Goal: Task Accomplishment & Management: Complete application form

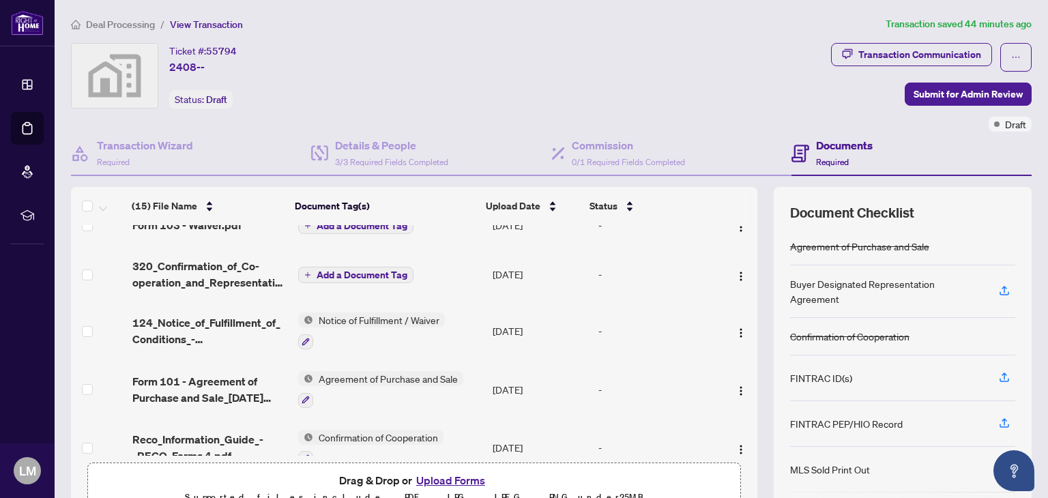
scroll to position [497, 0]
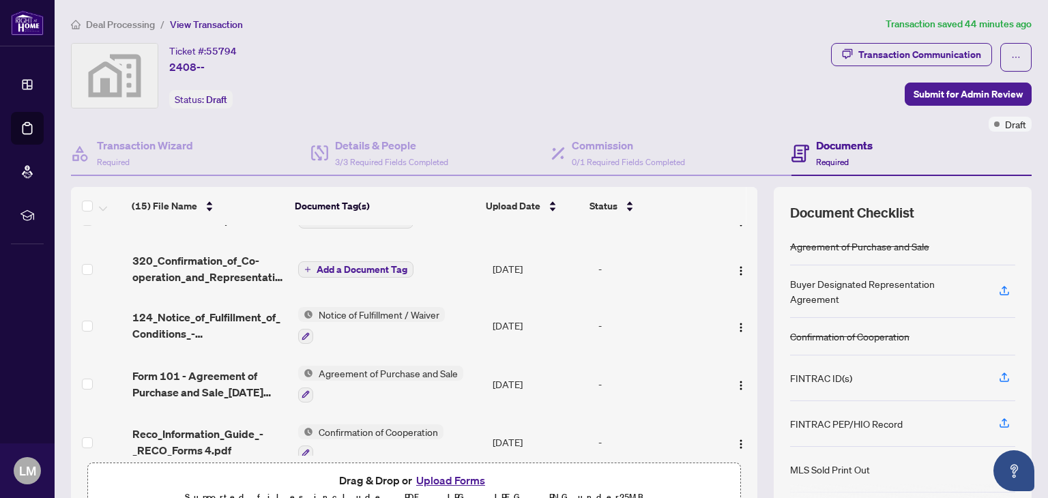
click at [431, 475] on button "Upload Forms" at bounding box center [450, 480] width 77 height 18
click at [456, 482] on button "Upload Forms" at bounding box center [450, 480] width 77 height 18
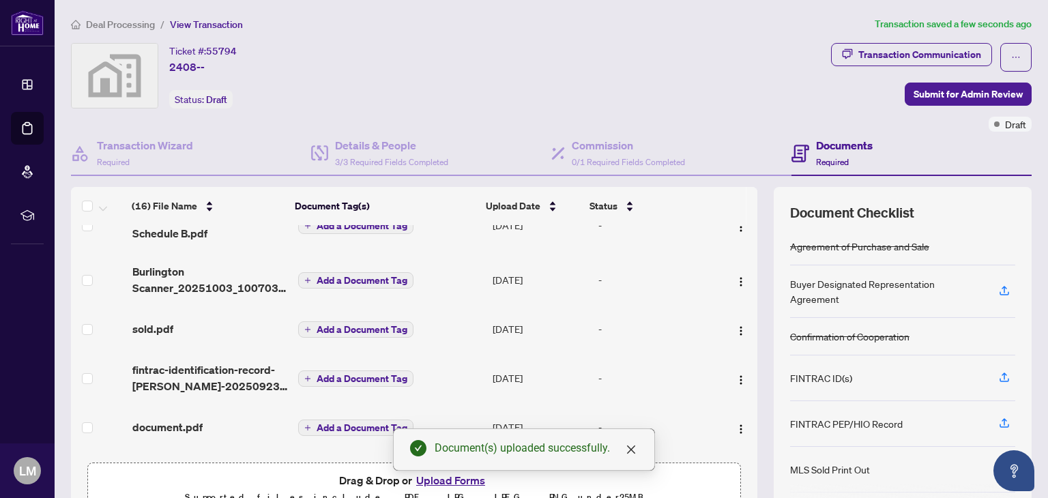
scroll to position [0, 0]
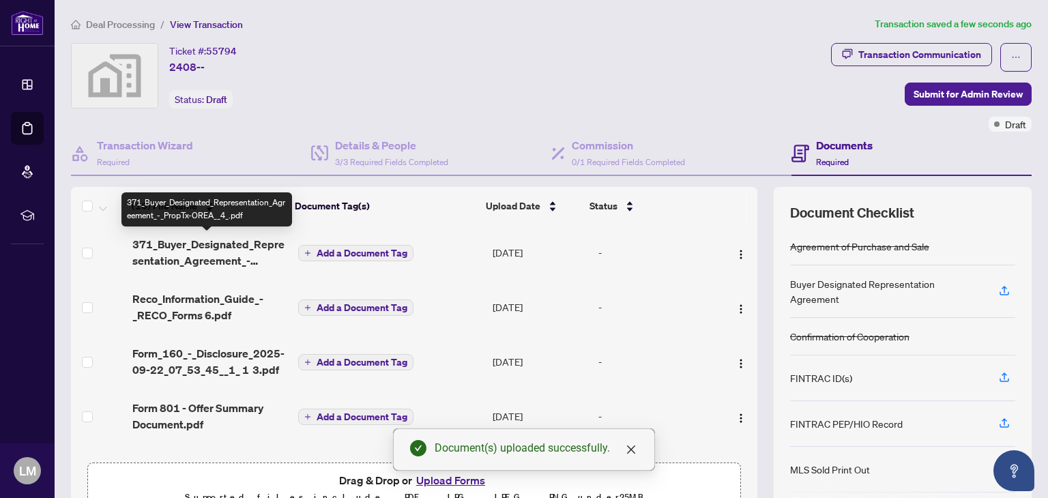
click at [177, 252] on div "(16) File Name Document Tag(s) Upload Date Status (16) File Name Document Tag(s…" at bounding box center [414, 321] width 686 height 269
click at [197, 246] on span "371_Buyer_Designated_Representation_Agreement_-_PropTx-OREA__4_.pdf" at bounding box center [209, 252] width 155 height 33
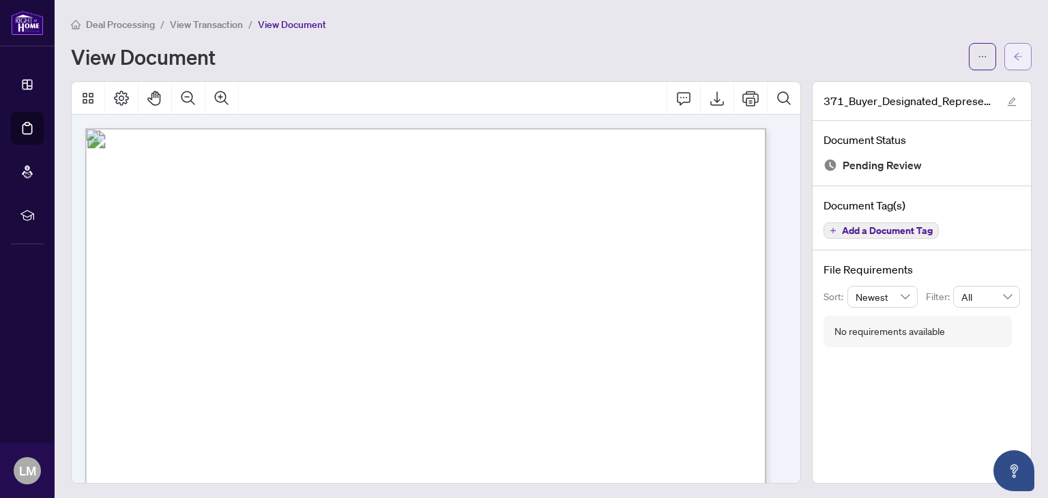
click at [1013, 58] on icon "arrow-left" at bounding box center [1018, 57] width 10 height 10
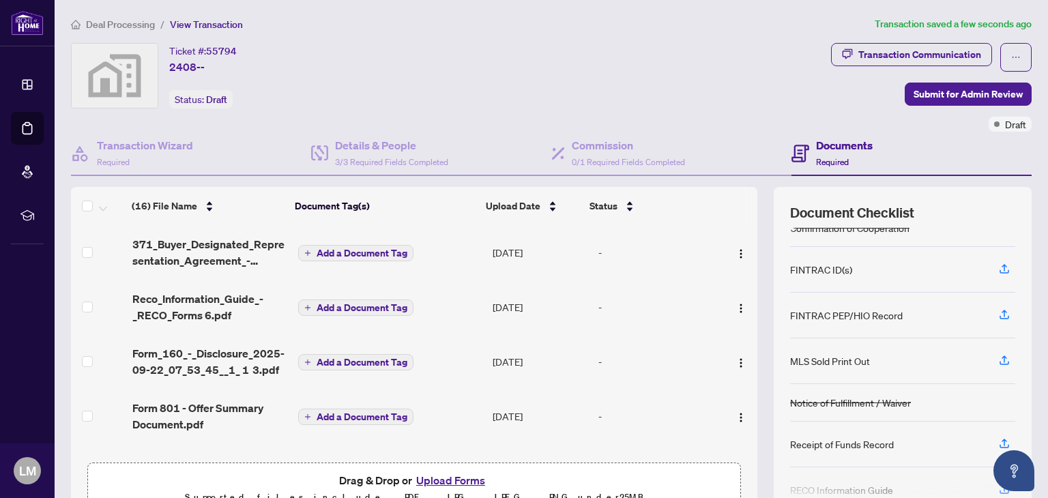
scroll to position [108, 0]
click at [989, 98] on span "Submit for Admin Review" at bounding box center [968, 94] width 109 height 22
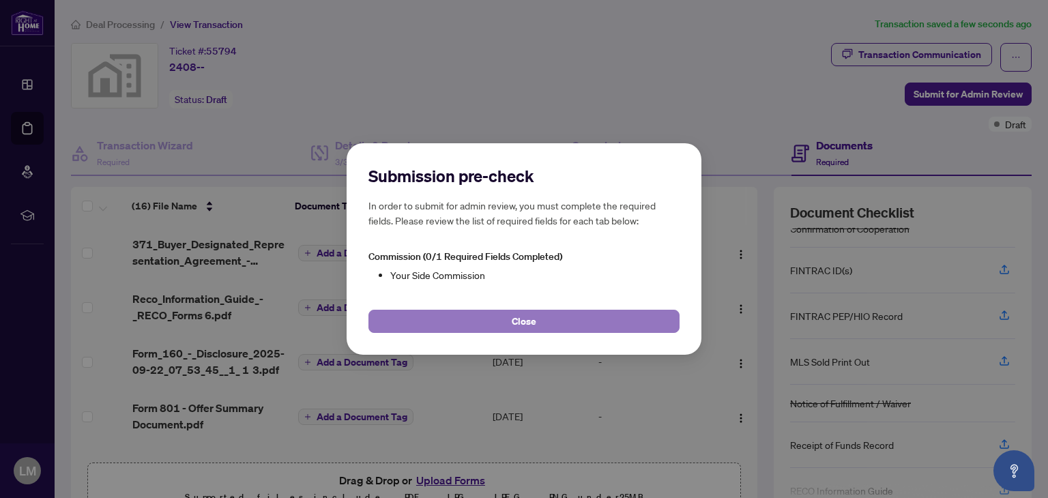
click at [535, 330] on button "Close" at bounding box center [523, 321] width 311 height 23
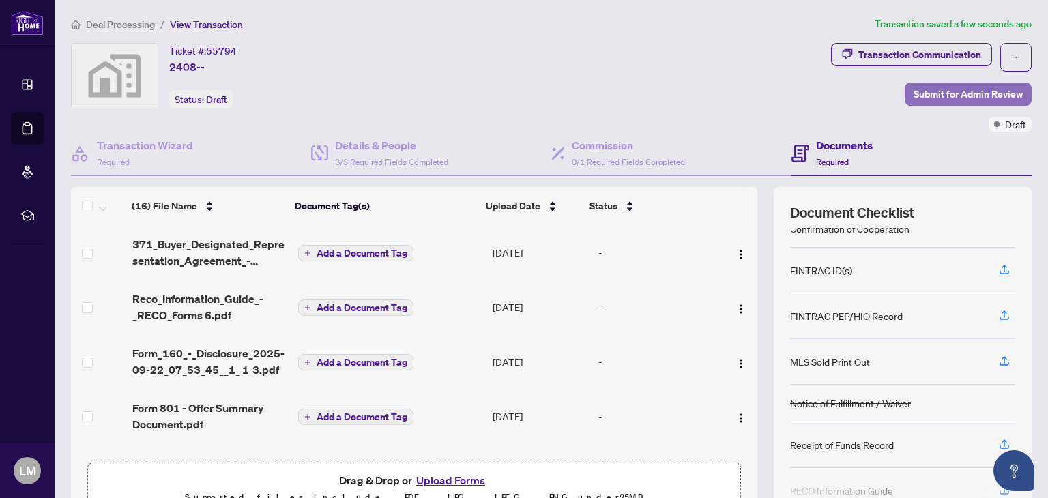
click at [952, 96] on span "Submit for Admin Review" at bounding box center [968, 94] width 109 height 22
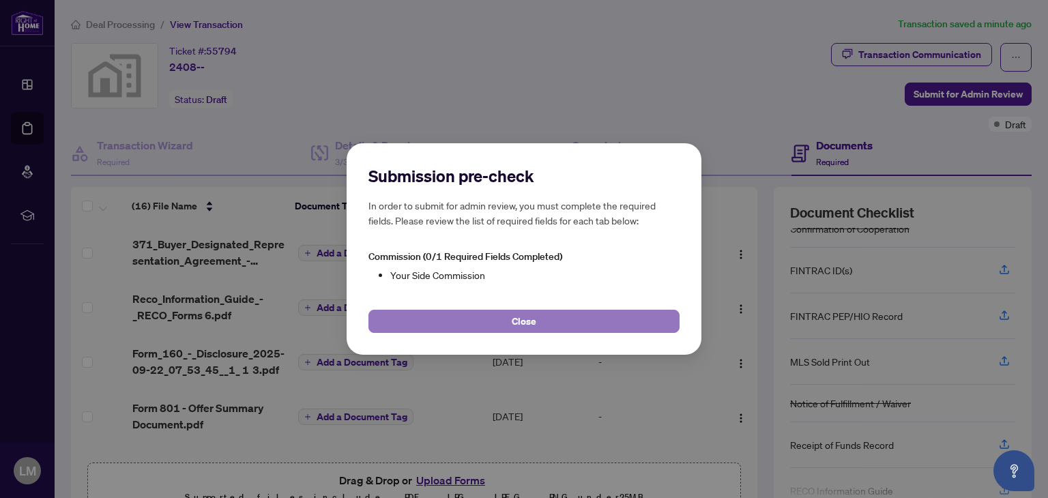
click at [536, 317] on button "Close" at bounding box center [523, 321] width 311 height 23
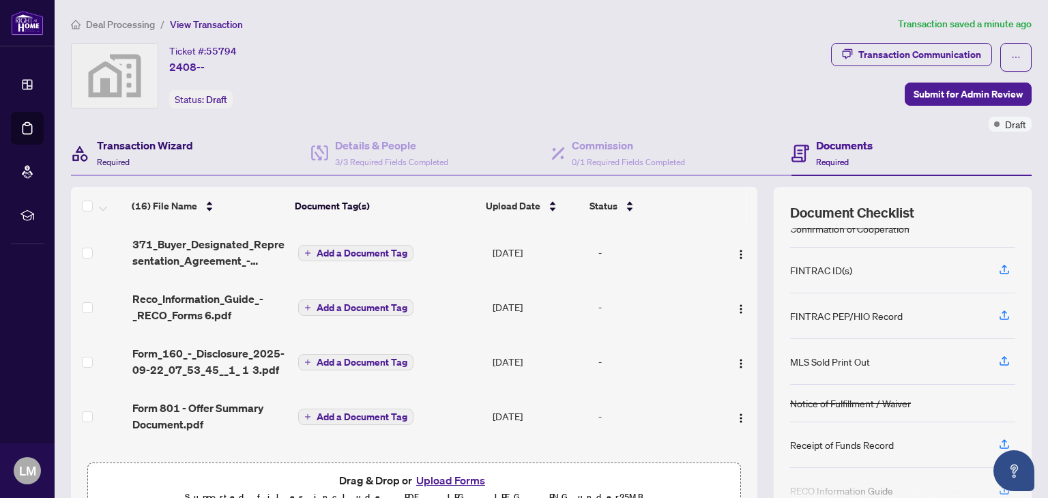
click at [134, 151] on h4 "Transaction Wizard" at bounding box center [145, 145] width 96 height 16
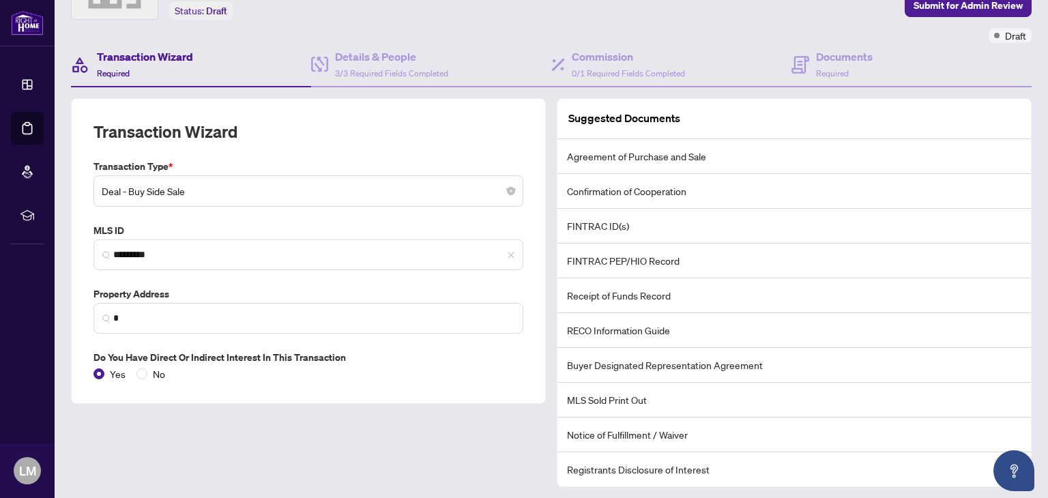
scroll to position [115, 0]
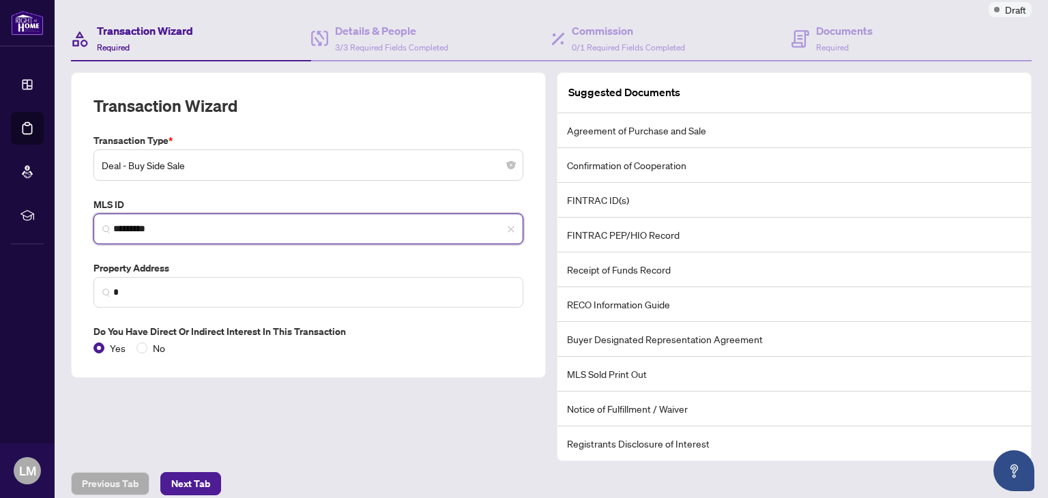
click at [175, 222] on input "*********" at bounding box center [313, 229] width 401 height 14
type input "*********"
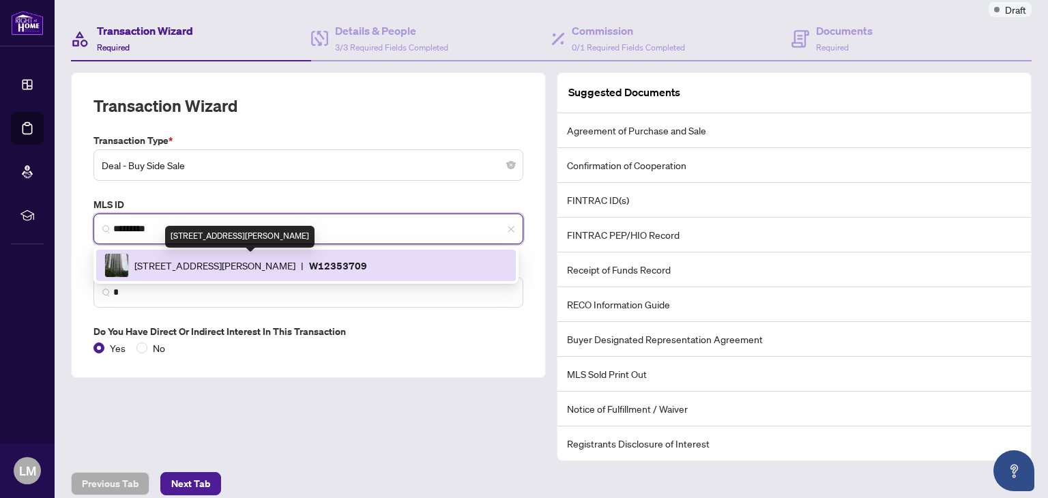
click at [163, 263] on span "[STREET_ADDRESS][PERSON_NAME]" at bounding box center [214, 265] width 161 height 15
type input "**********"
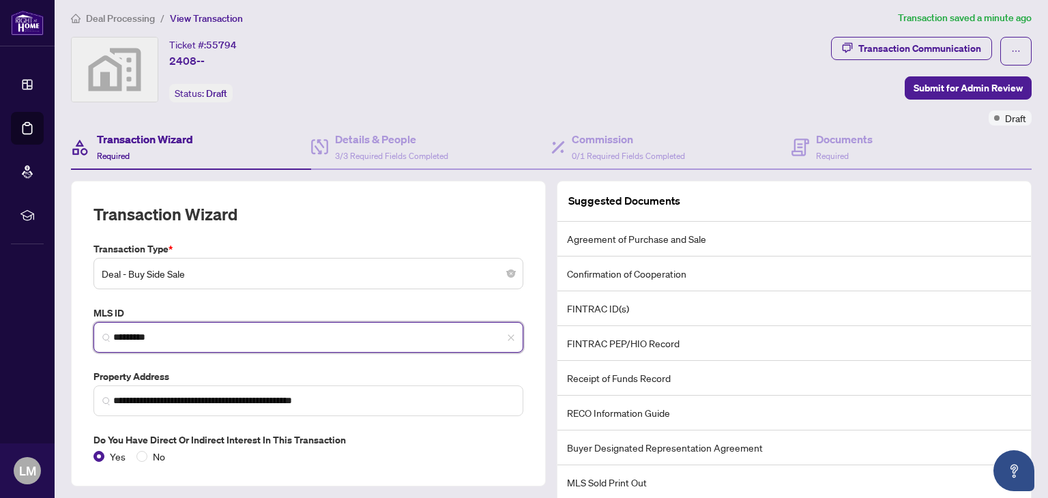
scroll to position [0, 0]
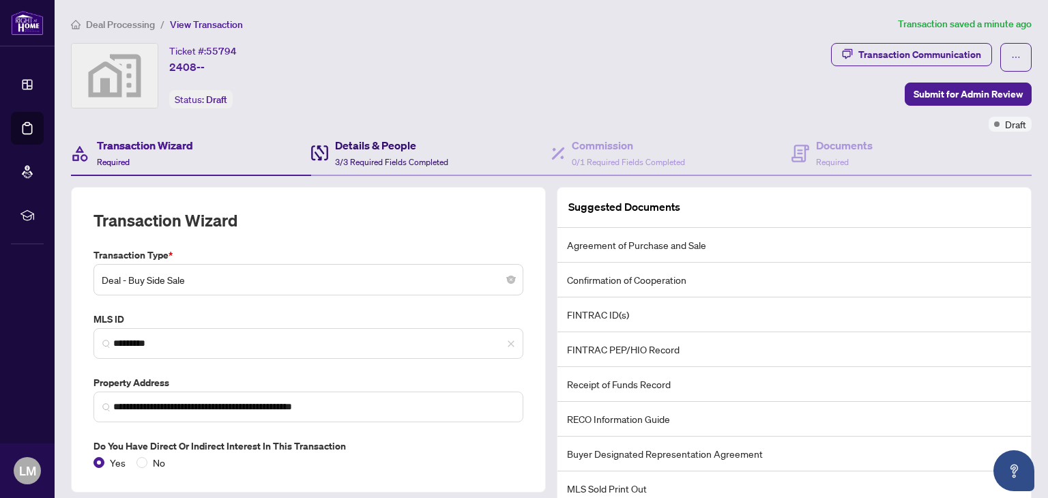
click at [366, 157] on span "3/3 Required Fields Completed" at bounding box center [391, 162] width 113 height 10
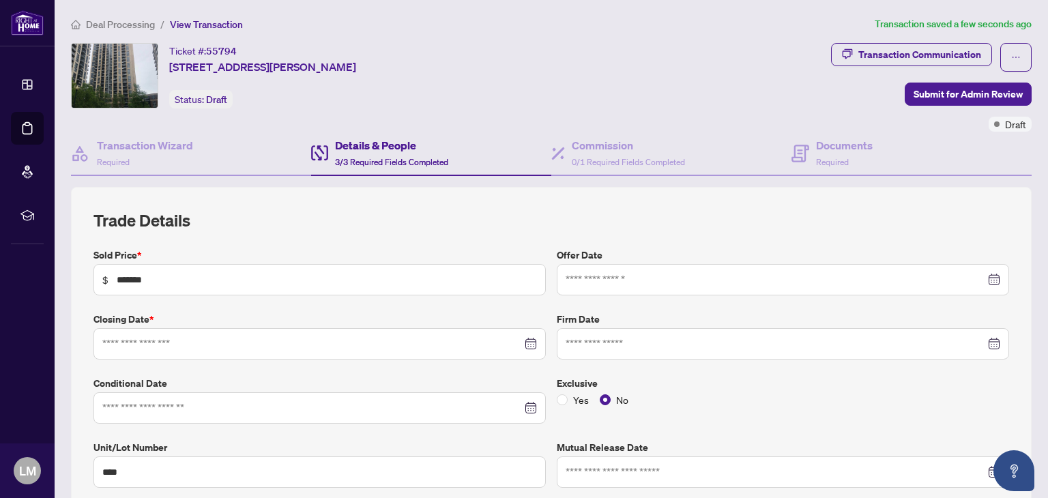
type input "**********"
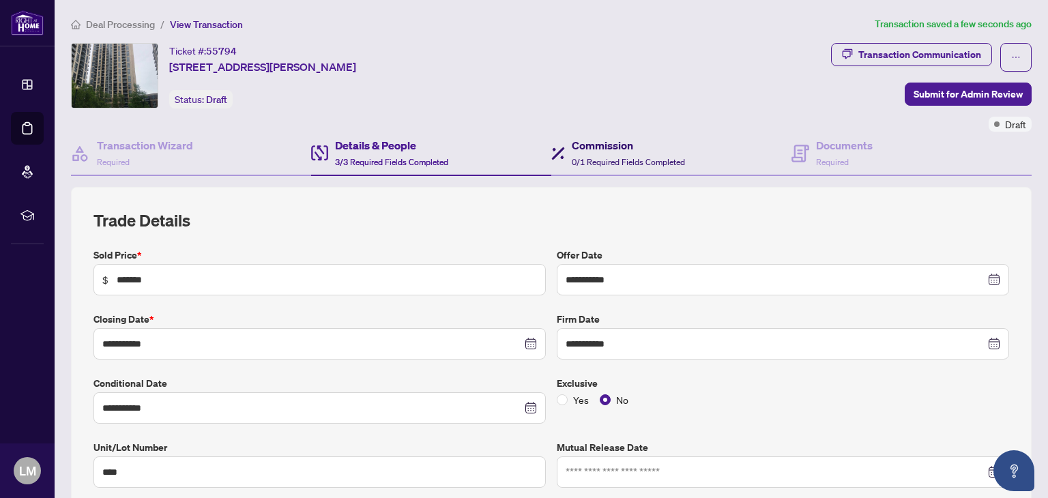
click at [616, 160] on span "0/1 Required Fields Completed" at bounding box center [628, 162] width 113 height 10
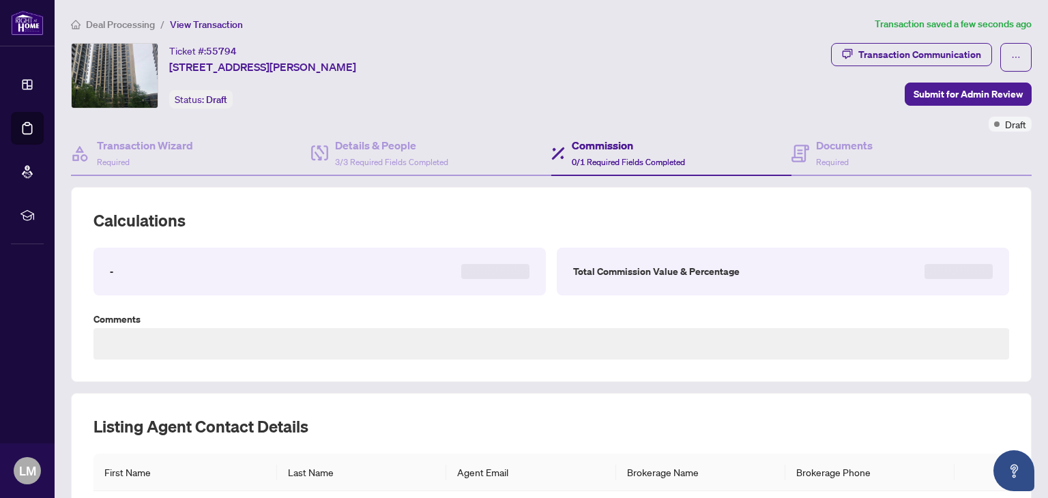
type textarea "**********"
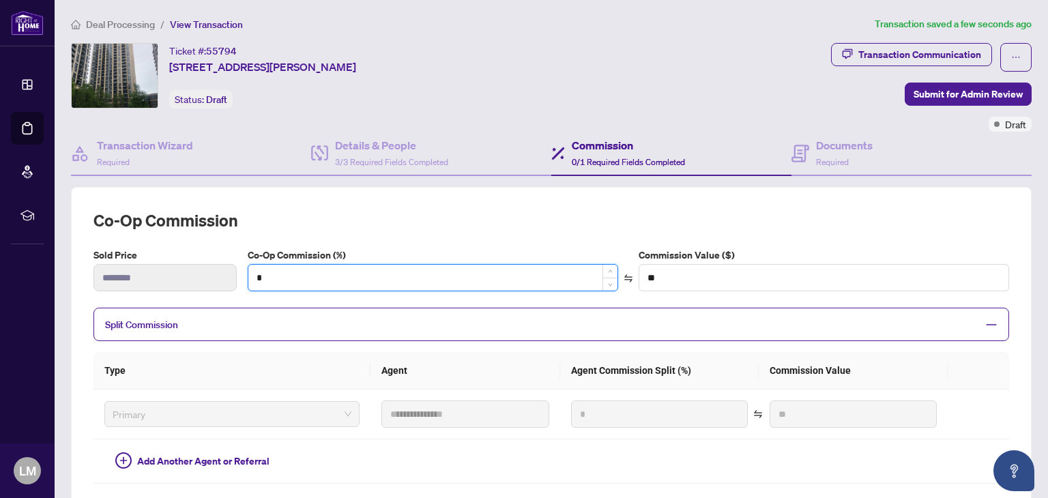
click at [307, 271] on input "*" at bounding box center [432, 278] width 369 height 26
type input "*"
type input "*******"
type input "***"
type input "*******"
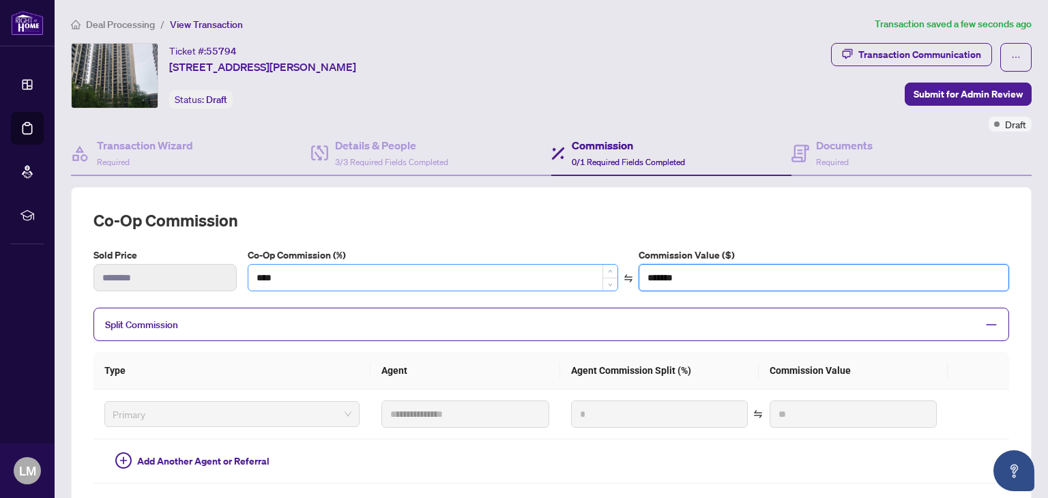
type input "***"
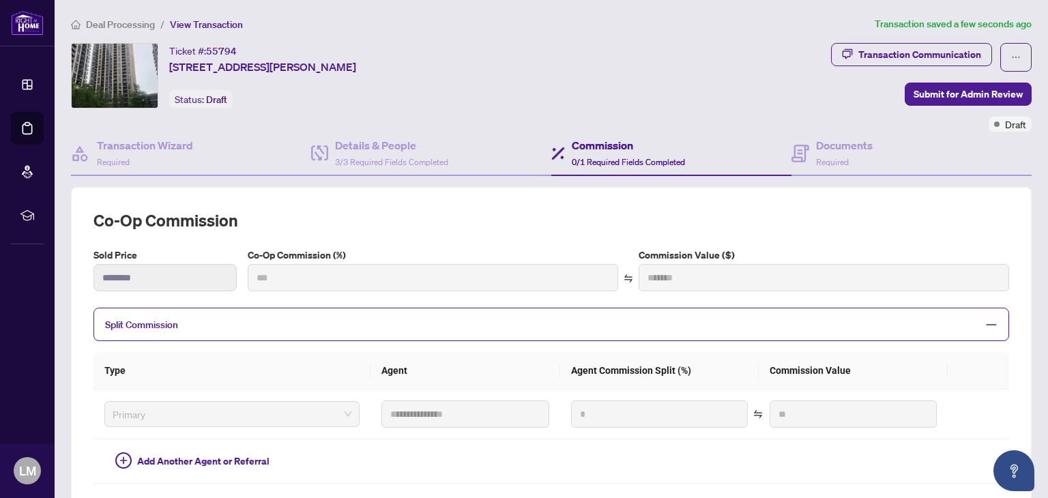
type input "***"
type input "*******"
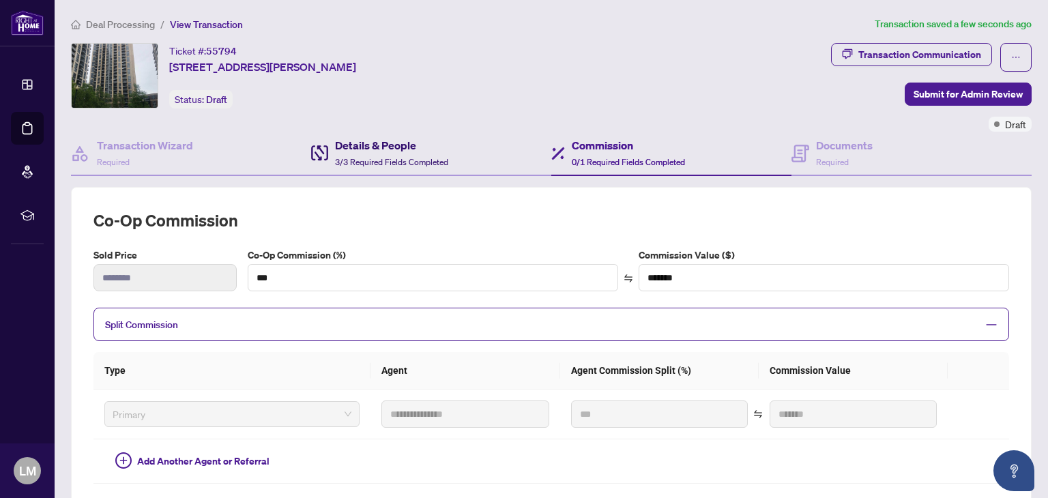
click at [375, 151] on h4 "Details & People" at bounding box center [391, 145] width 113 height 16
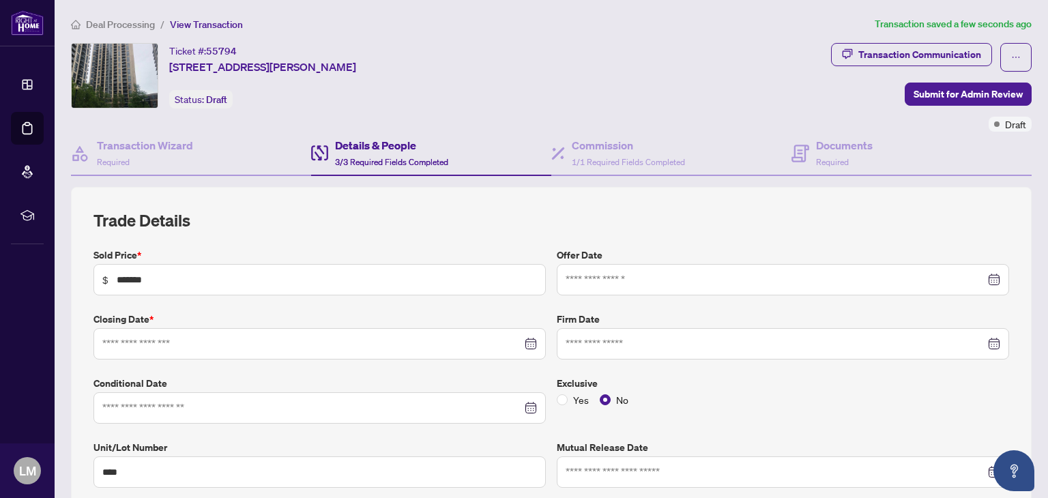
type input "**********"
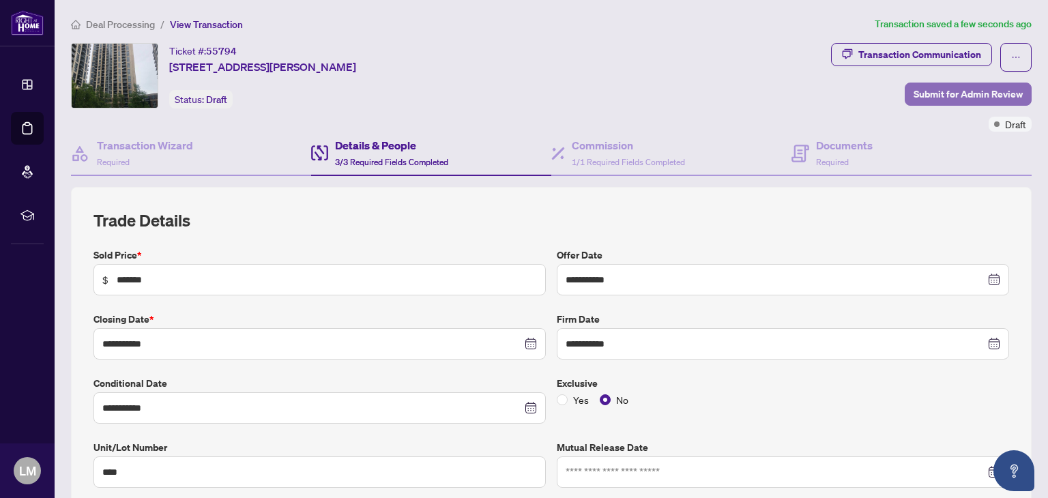
click at [967, 95] on span "Submit for Admin Review" at bounding box center [968, 94] width 109 height 22
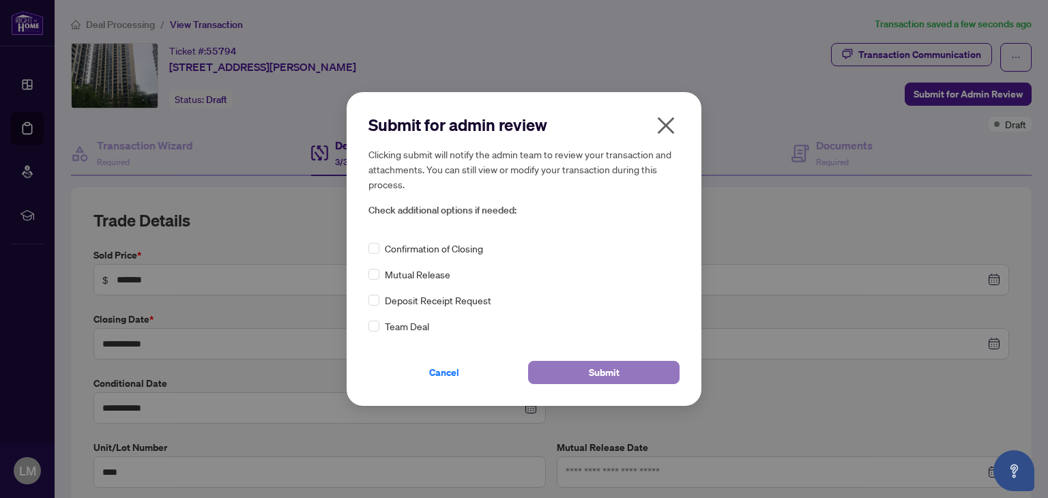
click at [594, 372] on span "Submit" at bounding box center [604, 373] width 31 height 22
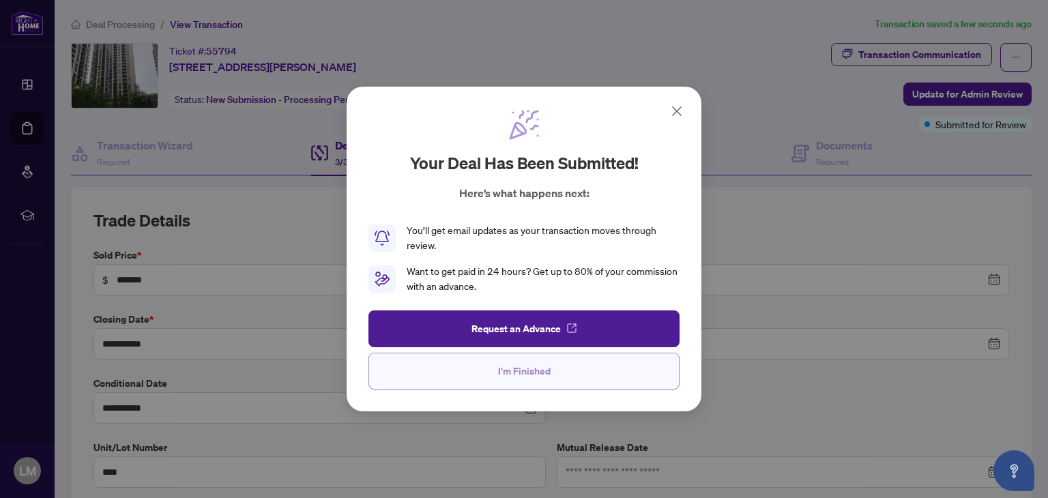
click at [510, 372] on span "I'm Finished" at bounding box center [524, 371] width 53 height 22
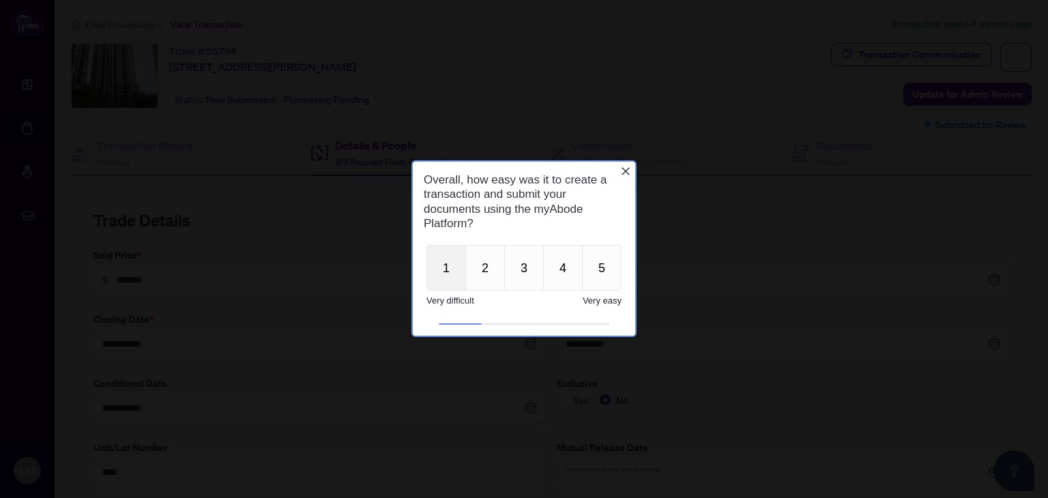
click at [439, 268] on button "1" at bounding box center [446, 268] width 40 height 46
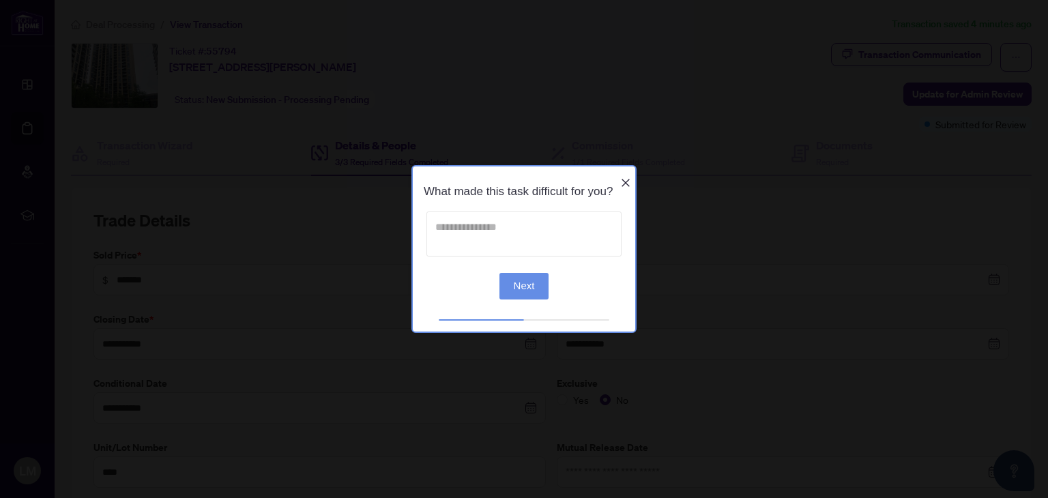
click at [492, 237] on textarea at bounding box center [523, 233] width 195 height 45
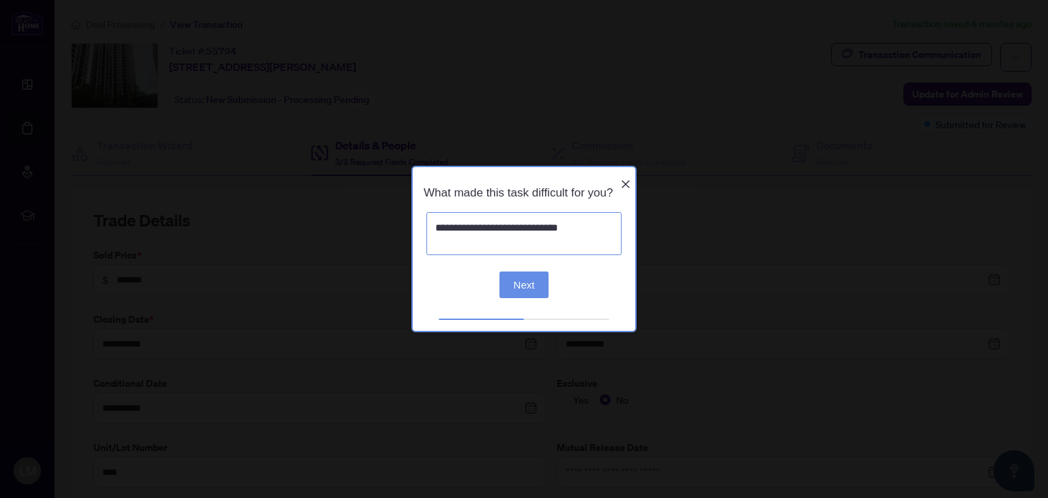
type textarea "**********"
click at [513, 290] on button "Next" at bounding box center [524, 284] width 50 height 27
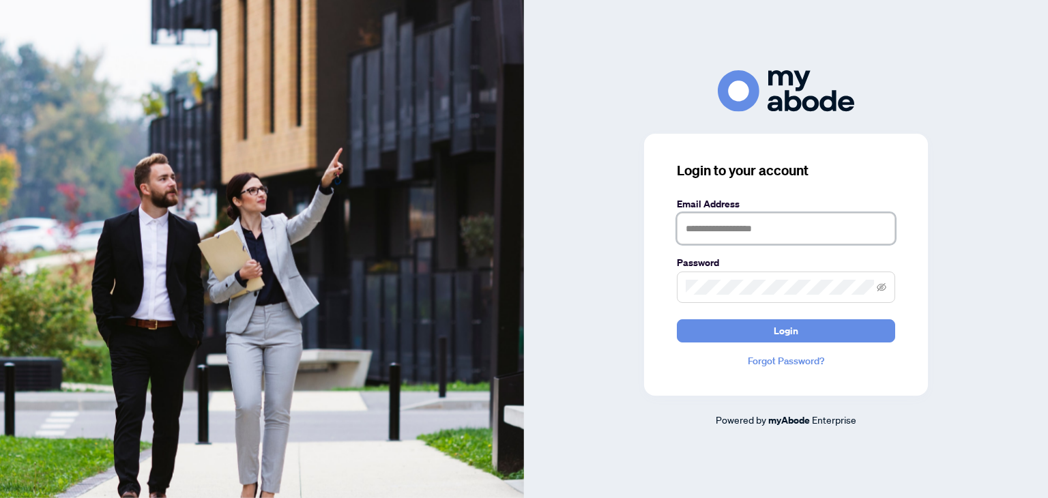
type input "**********"
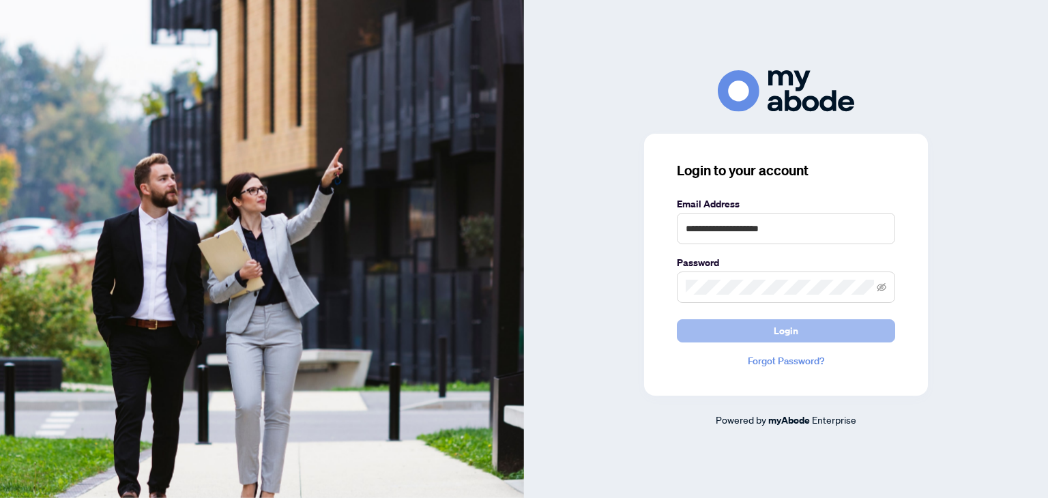
click at [801, 332] on button "Login" at bounding box center [786, 330] width 218 height 23
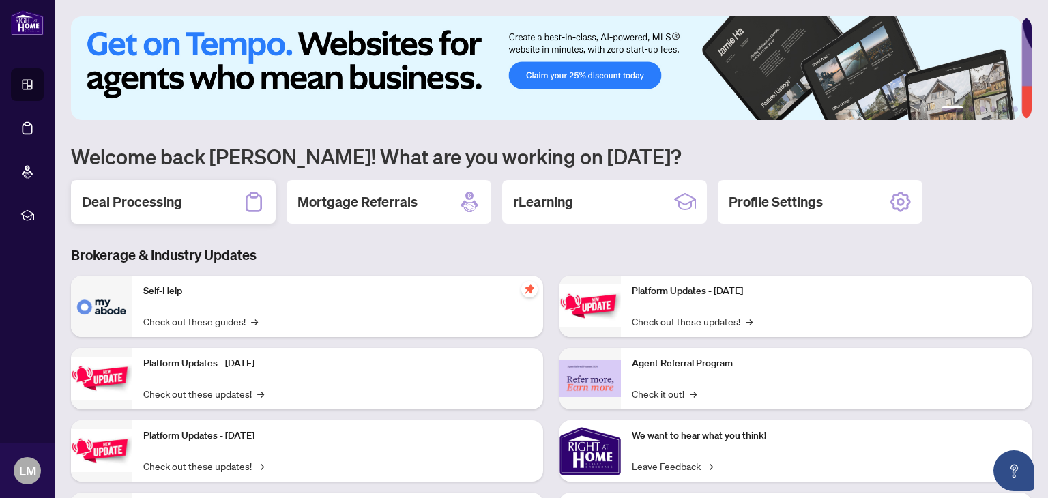
click at [171, 209] on h2 "Deal Processing" at bounding box center [132, 201] width 100 height 19
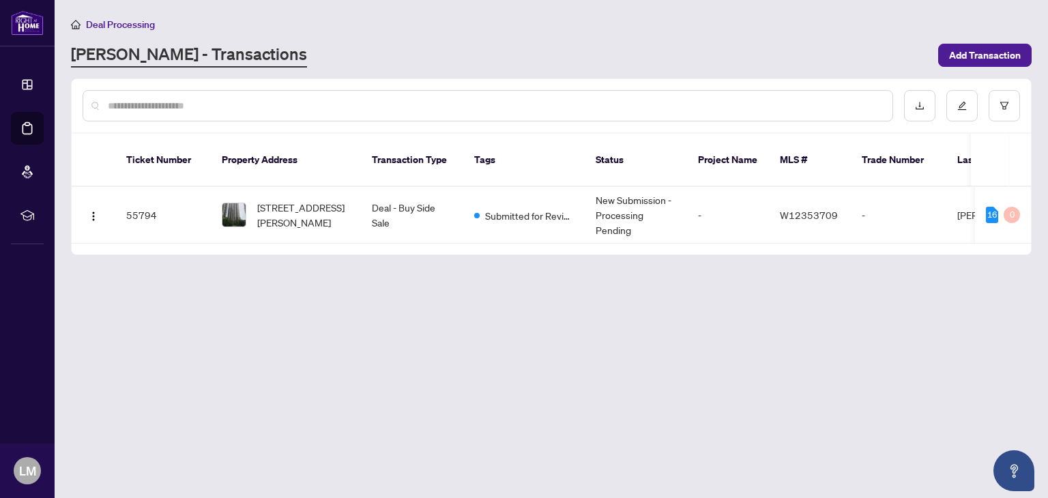
click at [154, 193] on td "55794" at bounding box center [163, 215] width 96 height 57
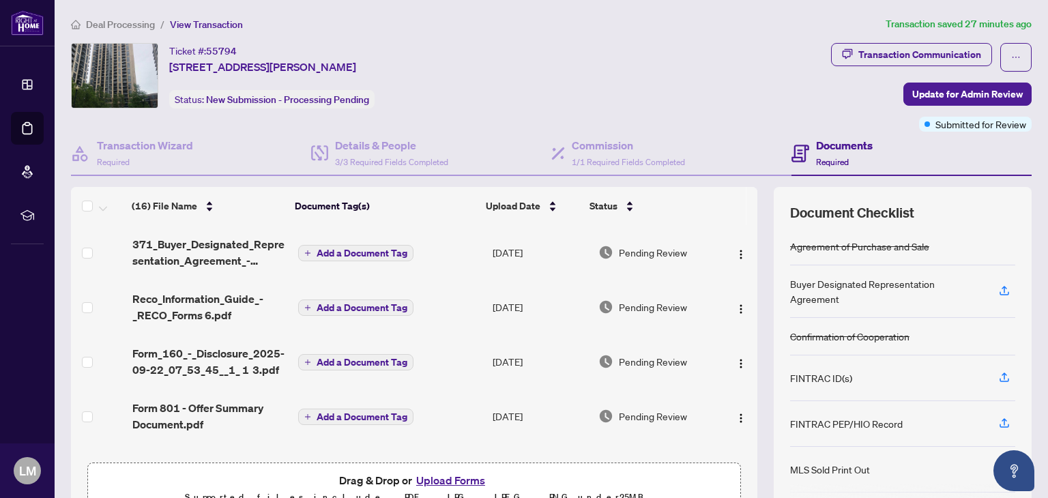
click at [143, 305] on span "Reco_Information_Guide_-_RECO_Forms 6.pdf" at bounding box center [209, 307] width 155 height 33
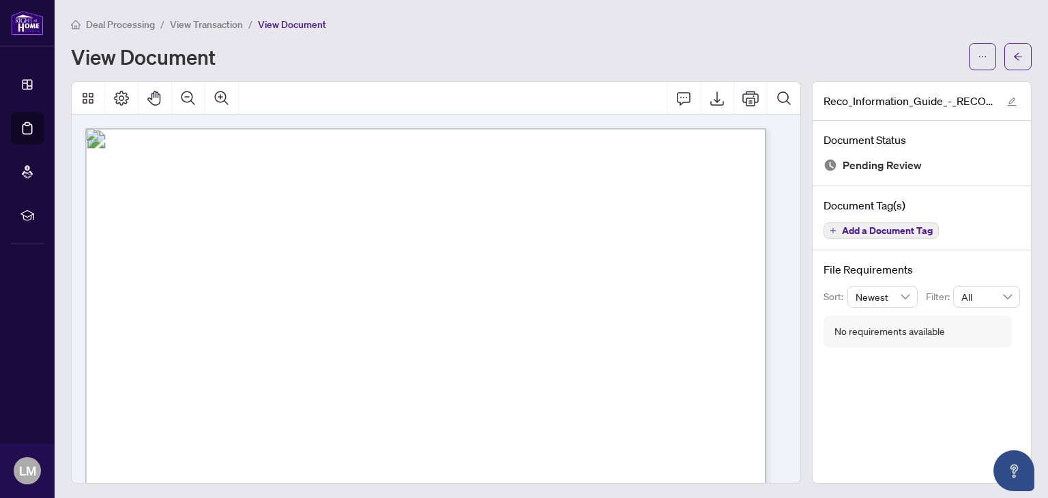
click at [742, 99] on icon "Print" at bounding box center [750, 98] width 16 height 16
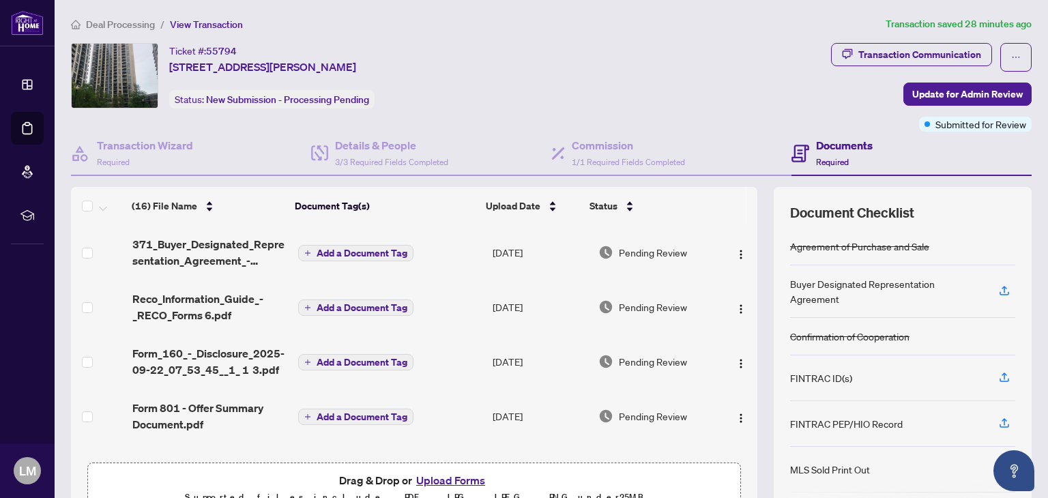
click at [210, 358] on span "Form_160_-_Disclosure_2025-09-22_07_53_45__1_ 1 3.pdf" at bounding box center [209, 361] width 155 height 33
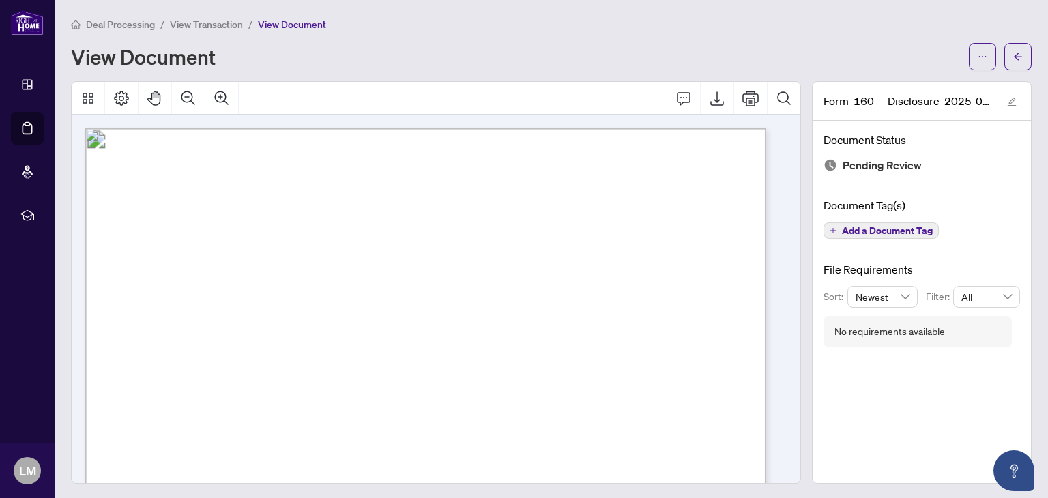
click at [742, 98] on icon "Print" at bounding box center [750, 98] width 16 height 16
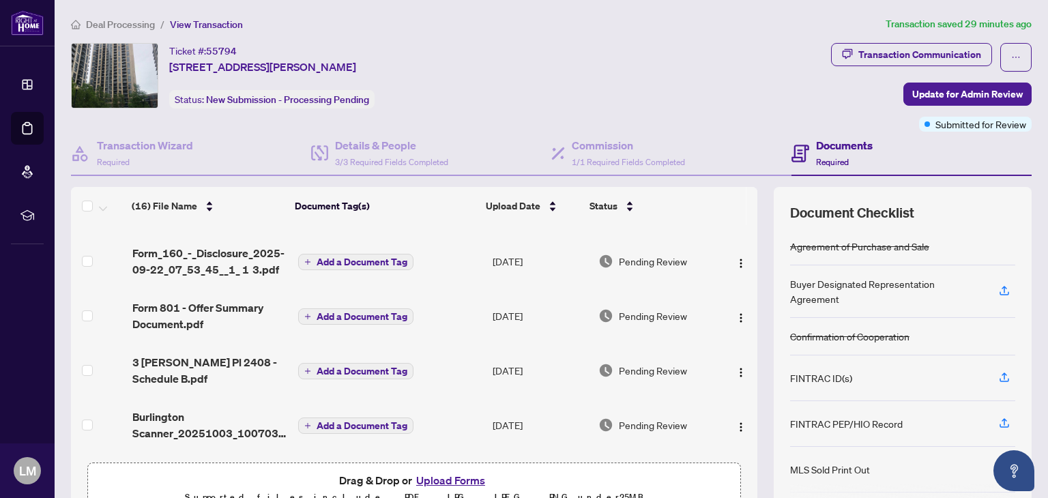
scroll to position [115, 0]
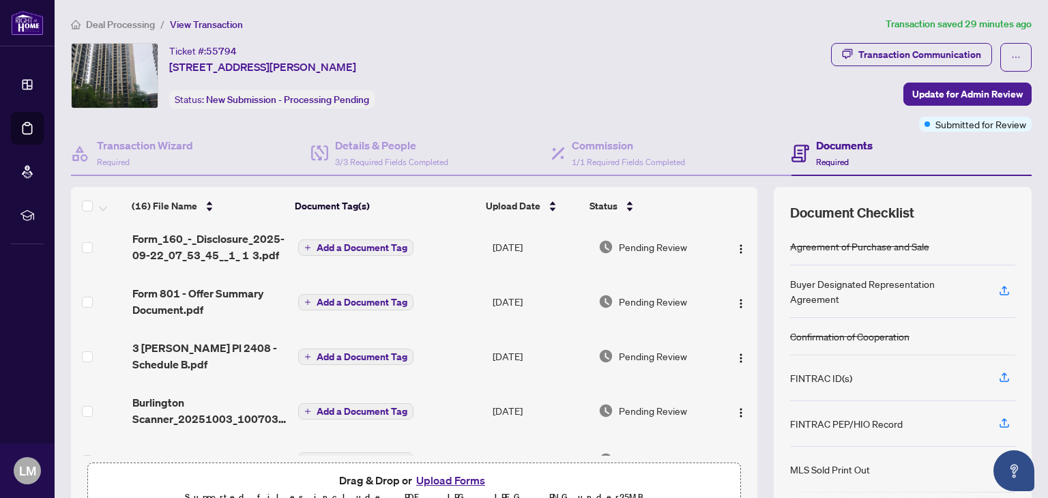
click at [218, 297] on span "Form 801 - Offer Summary Document.pdf" at bounding box center [209, 301] width 155 height 33
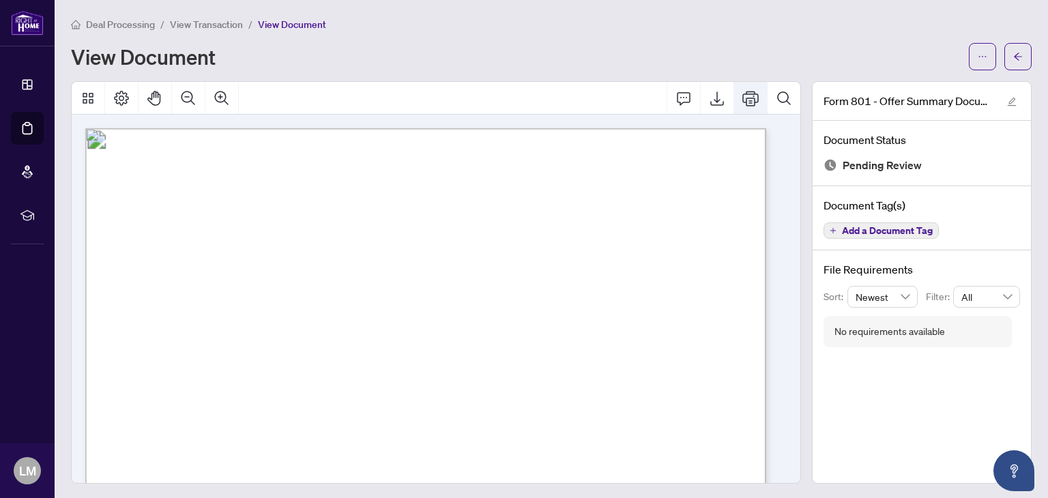
click at [752, 98] on button "Print" at bounding box center [750, 98] width 33 height 33
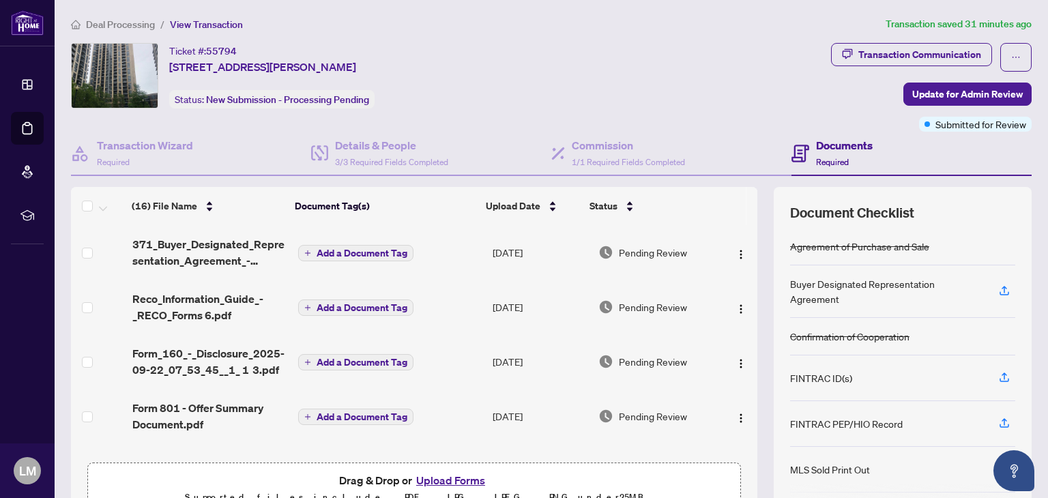
click at [232, 414] on span "Form 801 - Offer Summary Document.pdf" at bounding box center [209, 416] width 155 height 33
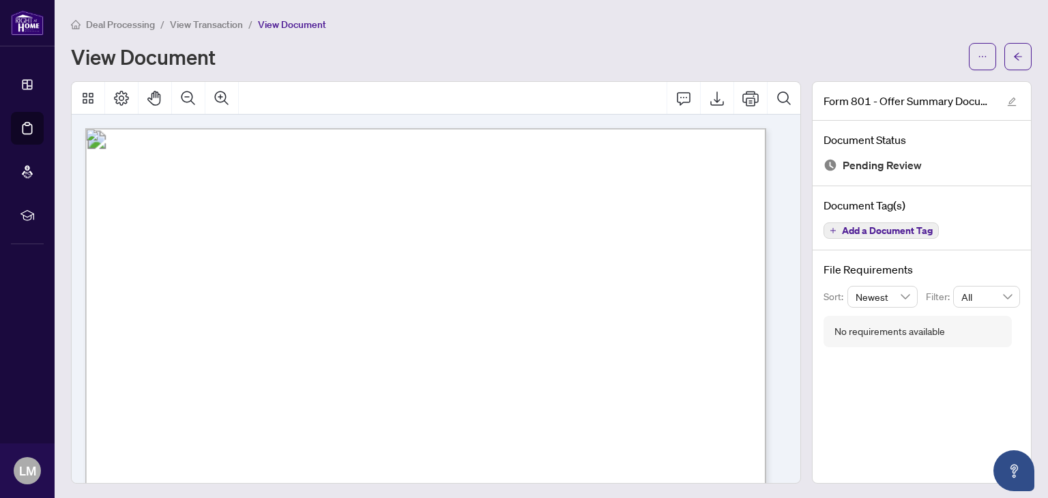
click at [734, 106] on button "Print" at bounding box center [750, 98] width 33 height 33
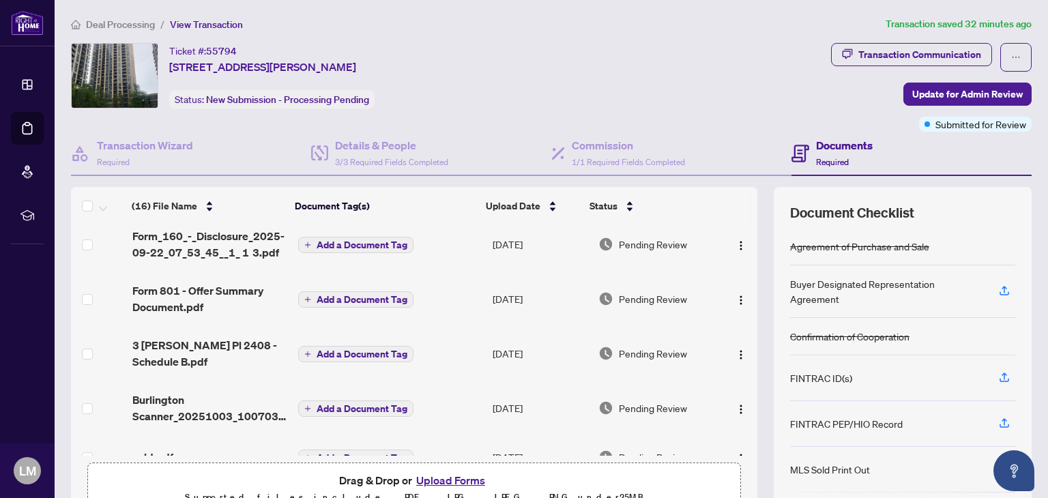
scroll to position [118, 0]
click at [206, 336] on span "3 [PERSON_NAME] Pl 2408 - Schedule B.pdf" at bounding box center [209, 352] width 155 height 33
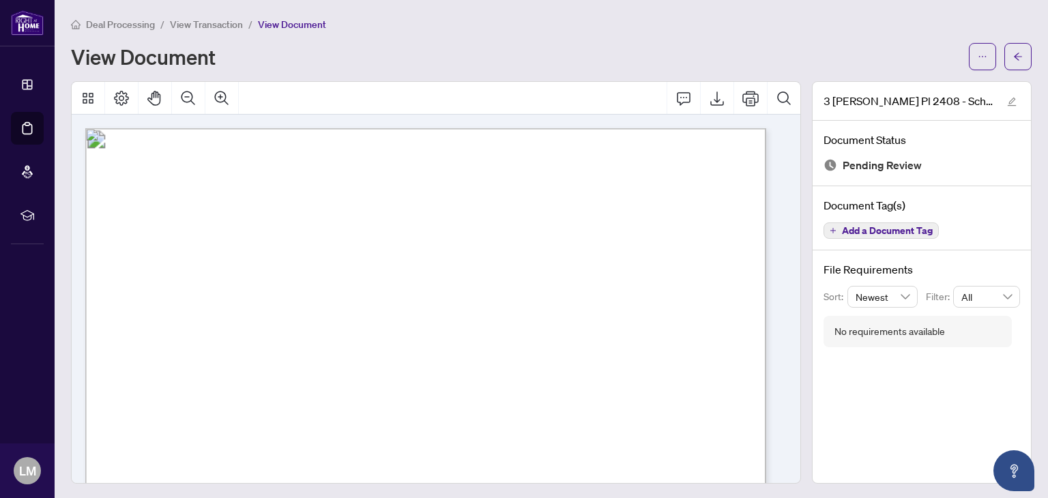
click at [740, 87] on button "Print" at bounding box center [750, 98] width 33 height 33
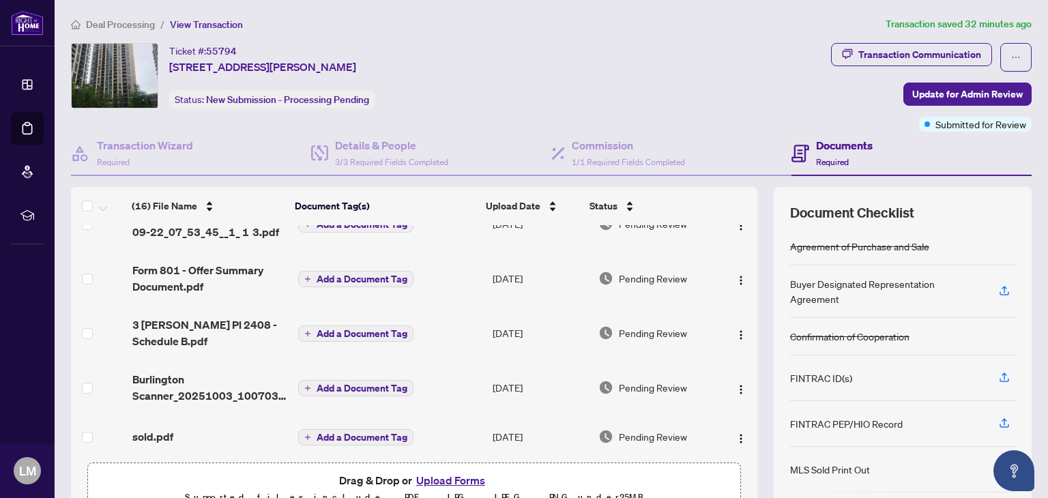
scroll to position [139, 0]
click at [250, 388] on span "Burlington Scanner_20251003_100703.pdf" at bounding box center [209, 386] width 155 height 33
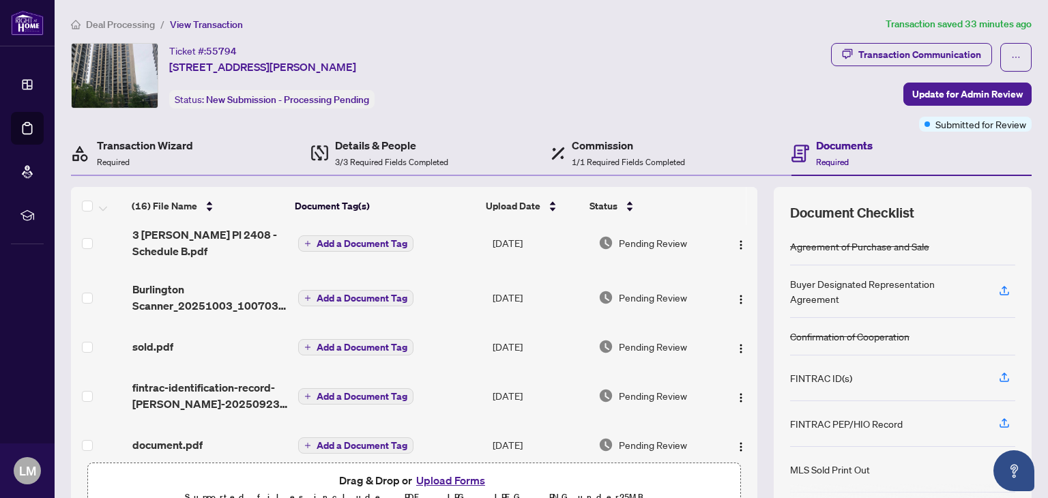
scroll to position [237, 0]
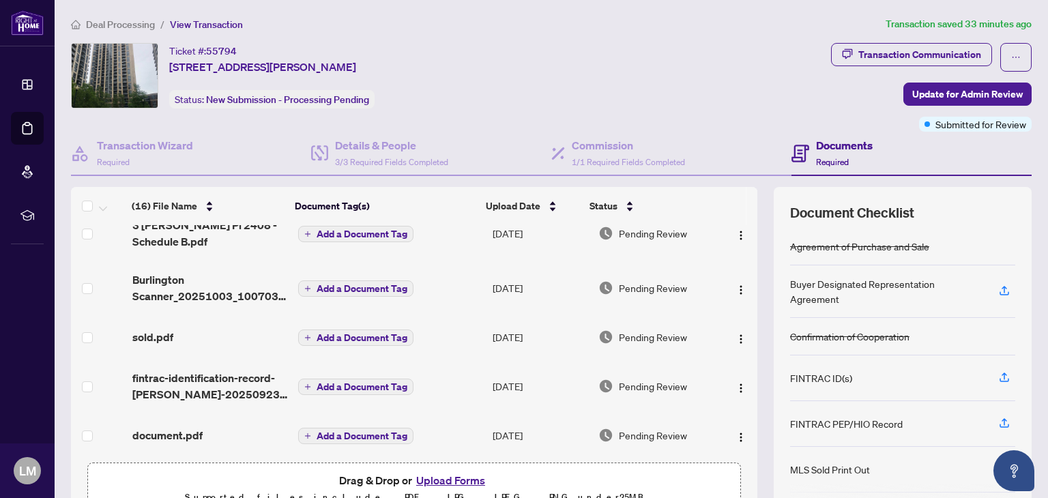
click at [167, 336] on span "sold.pdf" at bounding box center [152, 337] width 41 height 16
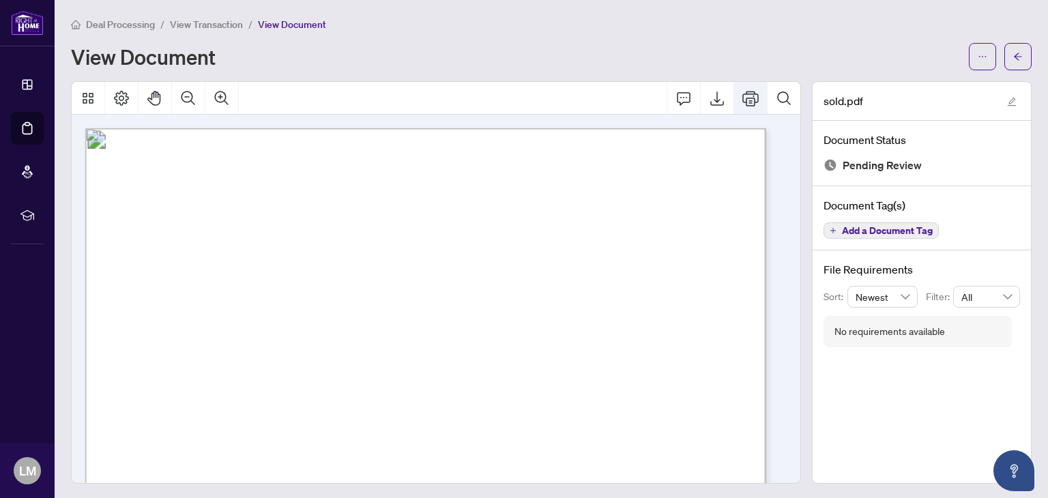
click at [734, 108] on button "Print" at bounding box center [750, 98] width 33 height 33
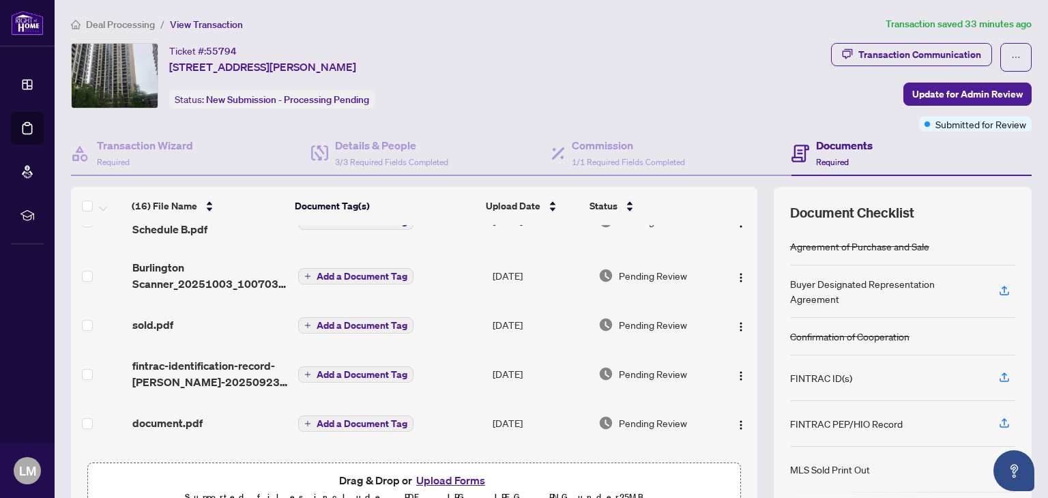
scroll to position [249, 0]
click at [239, 373] on span "fintrac-identification-record-[PERSON_NAME]-20250923-114038.pdf" at bounding box center [209, 374] width 155 height 33
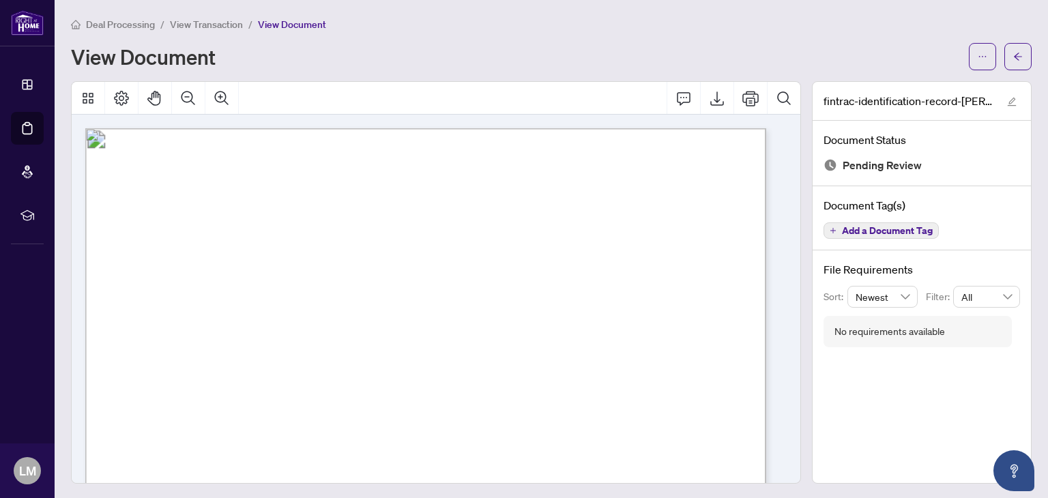
click at [744, 91] on icon "Print" at bounding box center [750, 98] width 16 height 15
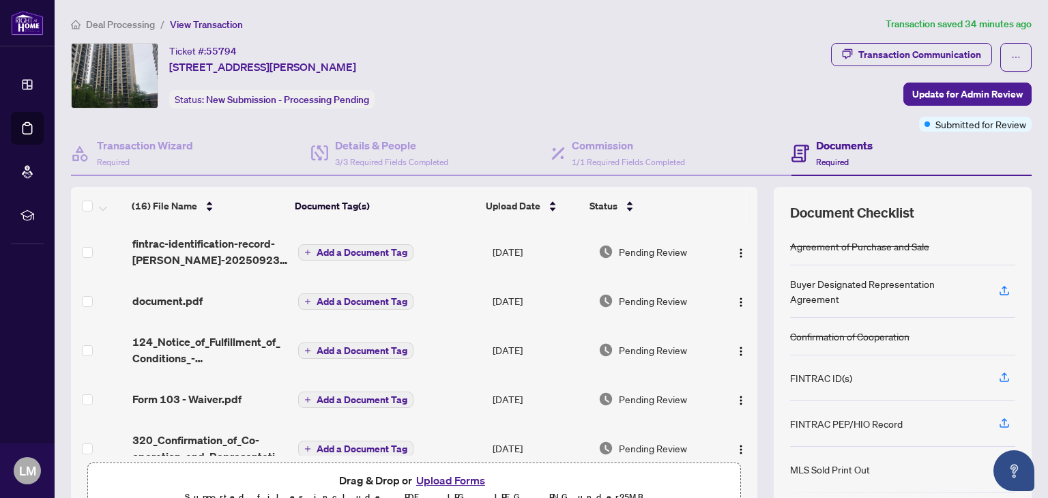
scroll to position [373, 0]
click at [197, 306] on td "document.pdf" at bounding box center [210, 300] width 166 height 44
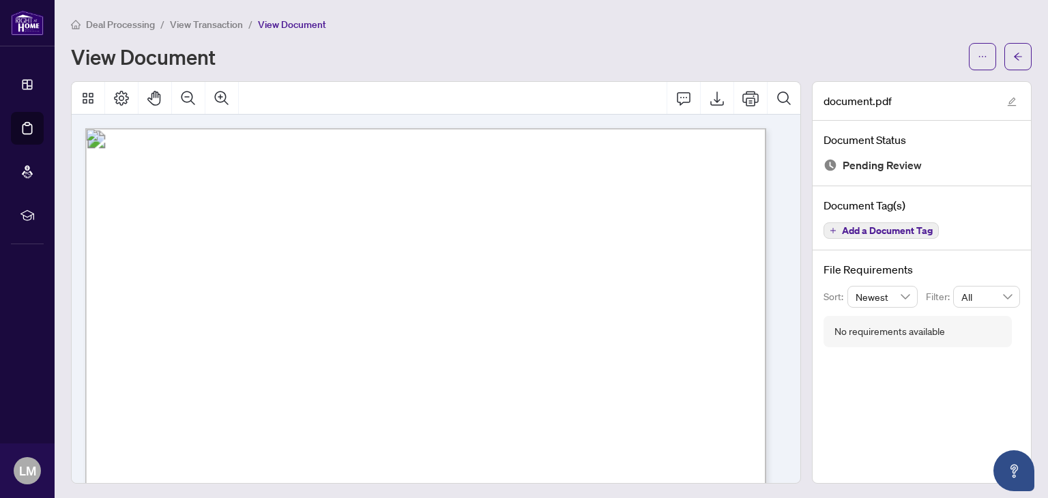
click at [742, 90] on icon "Print" at bounding box center [750, 98] width 16 height 16
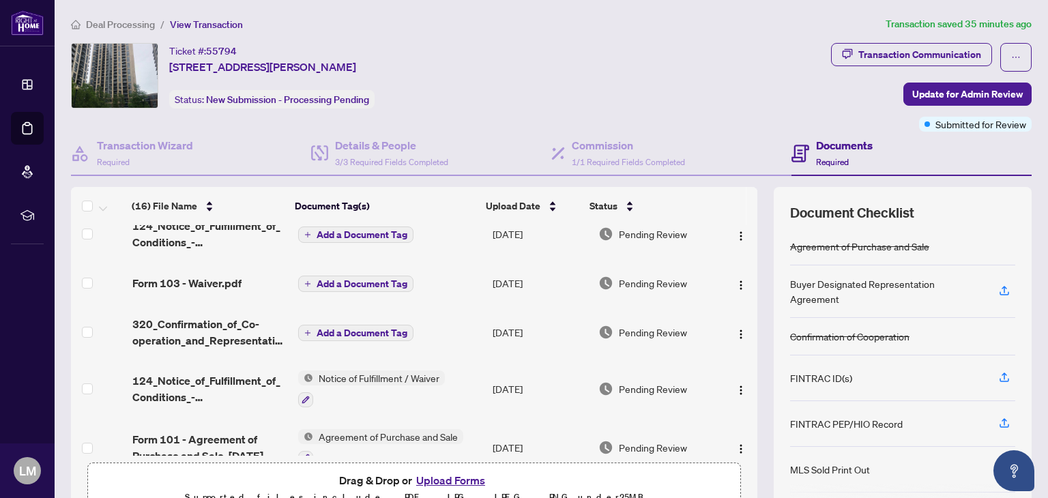
scroll to position [490, 0]
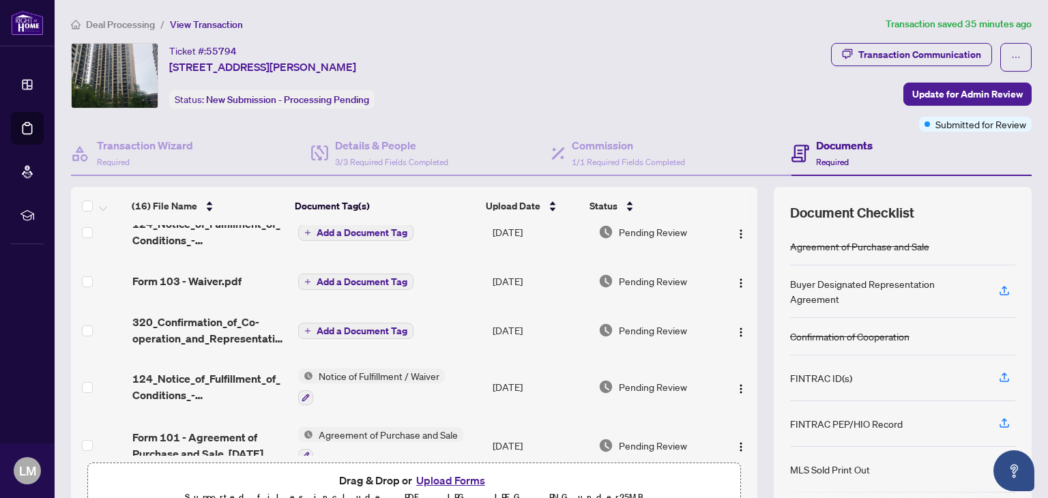
click at [347, 277] on span "Add a Document Tag" at bounding box center [362, 282] width 91 height 10
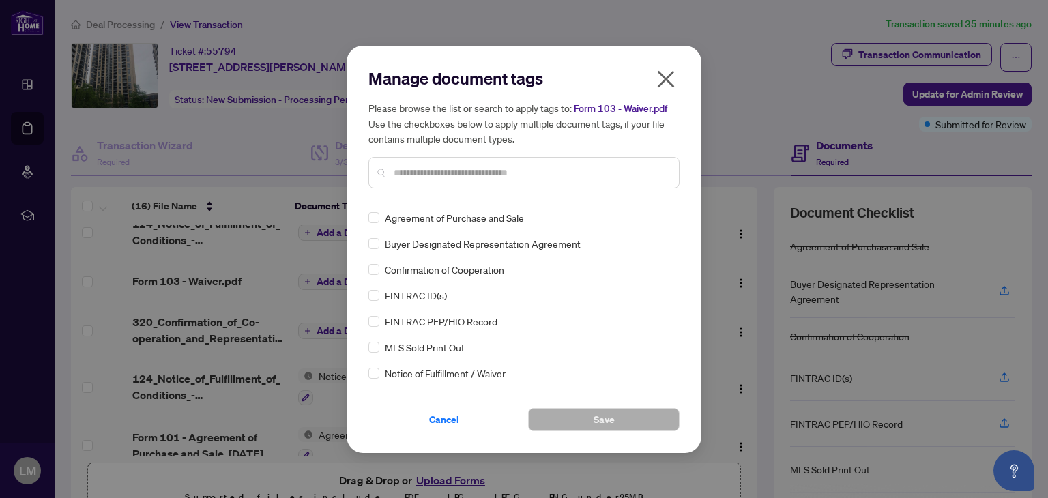
click at [669, 81] on icon "close" at bounding box center [666, 78] width 17 height 17
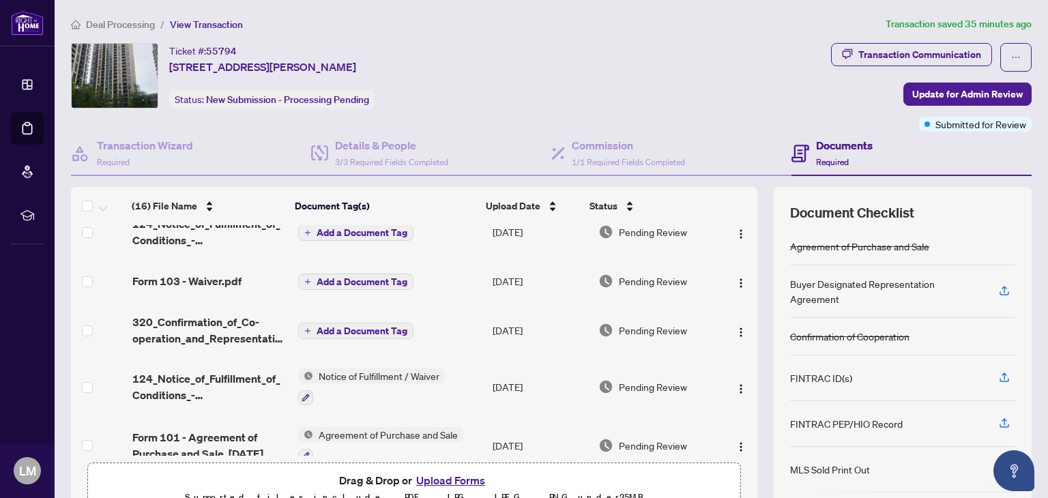
click at [360, 377] on span "Notice of Fulfillment / Waiver" at bounding box center [379, 375] width 132 height 15
click at [180, 378] on span "124_Notice_of_Fulfillment_of_Conditions_-_Agreement_of_Purchase_and_Sale_-_A_-_…" at bounding box center [209, 386] width 155 height 33
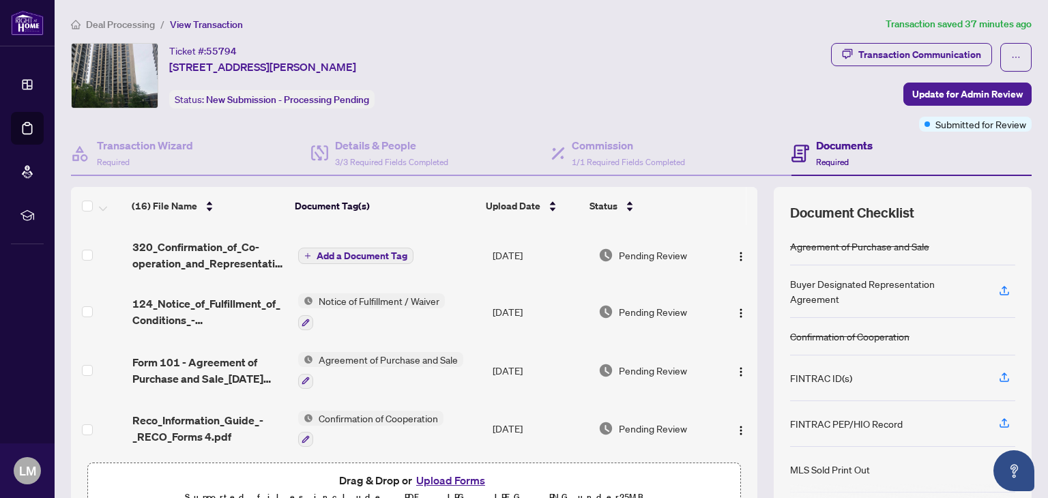
scroll to position [611, 0]
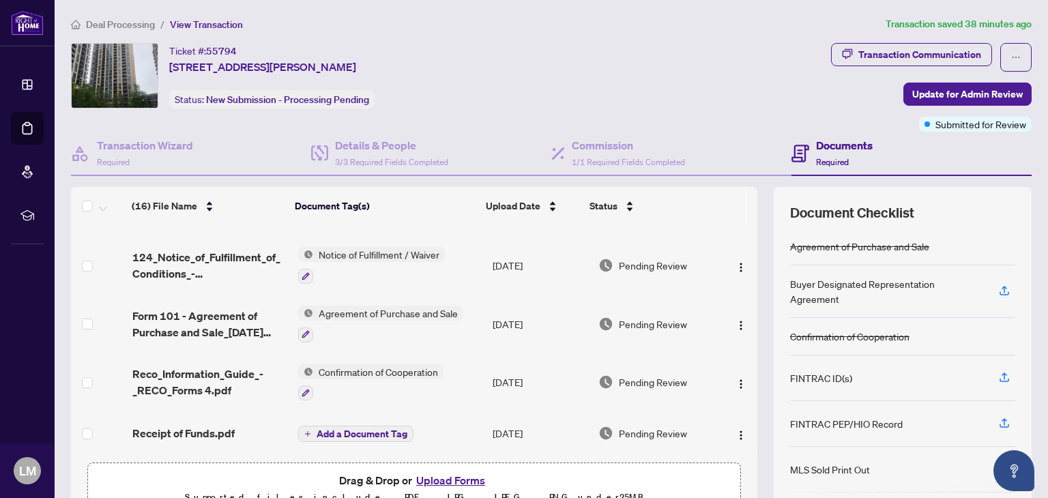
click at [237, 323] on span "Form 101 - Agreement of Purchase and Sale_[DATE] 15_48_07_signed 711 pm.pdf" at bounding box center [209, 324] width 155 height 33
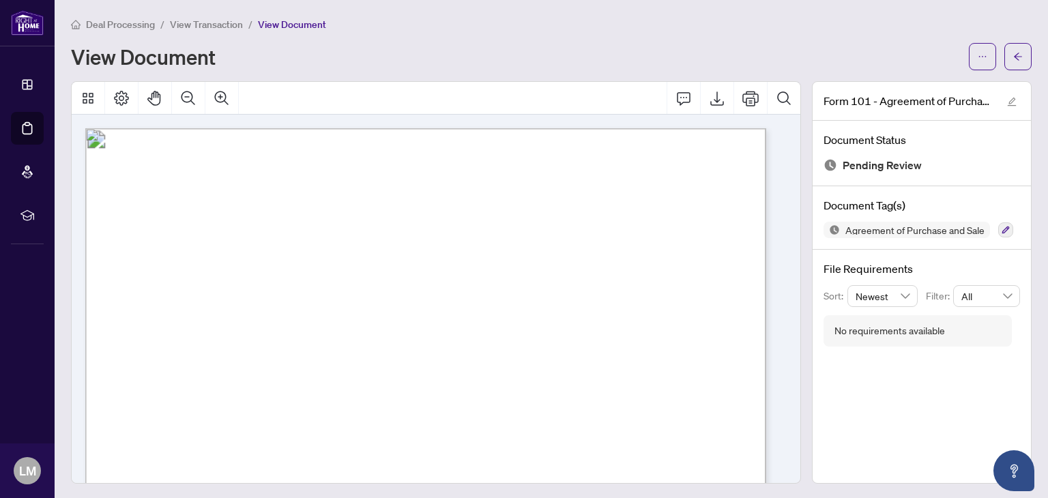
click at [742, 97] on icon "Print" at bounding box center [750, 98] width 16 height 15
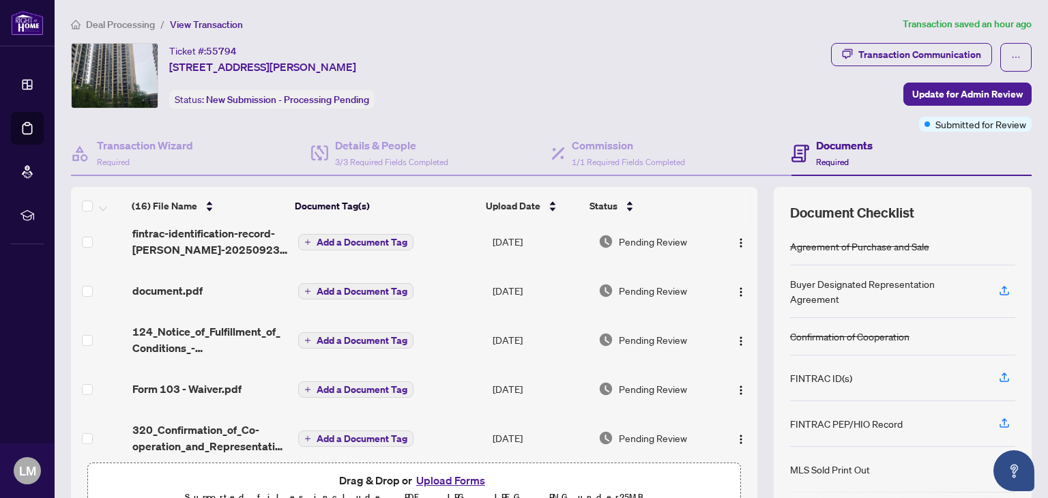
scroll to position [386, 0]
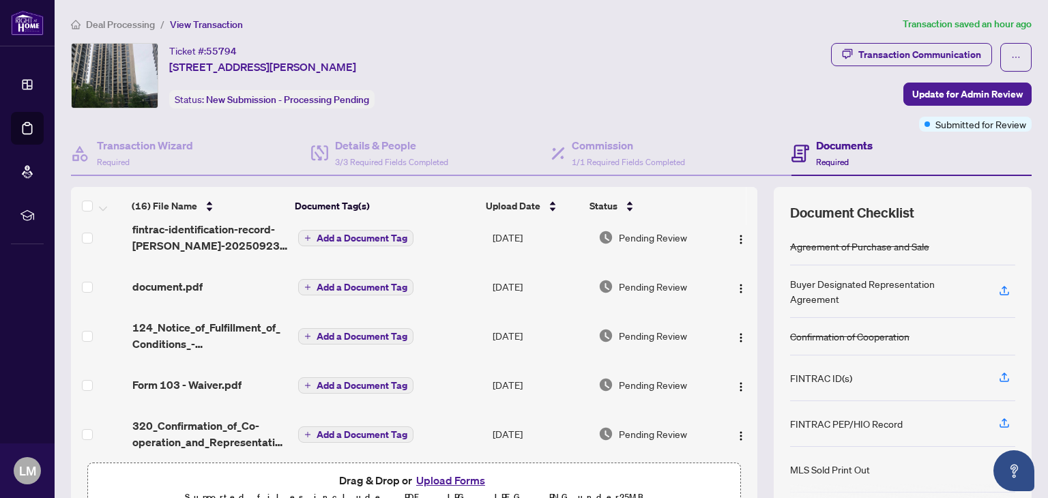
click at [224, 386] on span "Form 103 - Waiver.pdf" at bounding box center [186, 385] width 109 height 16
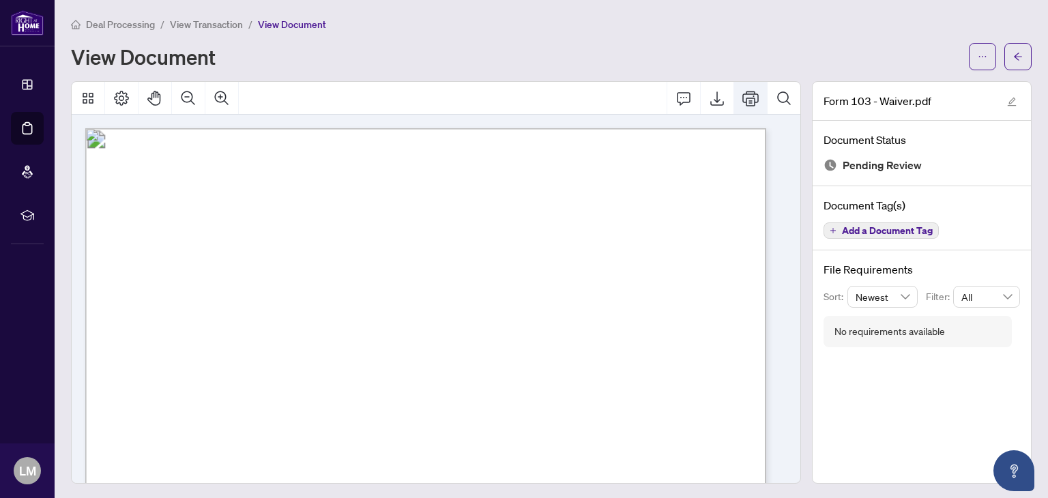
click at [748, 89] on button "Print" at bounding box center [750, 98] width 33 height 33
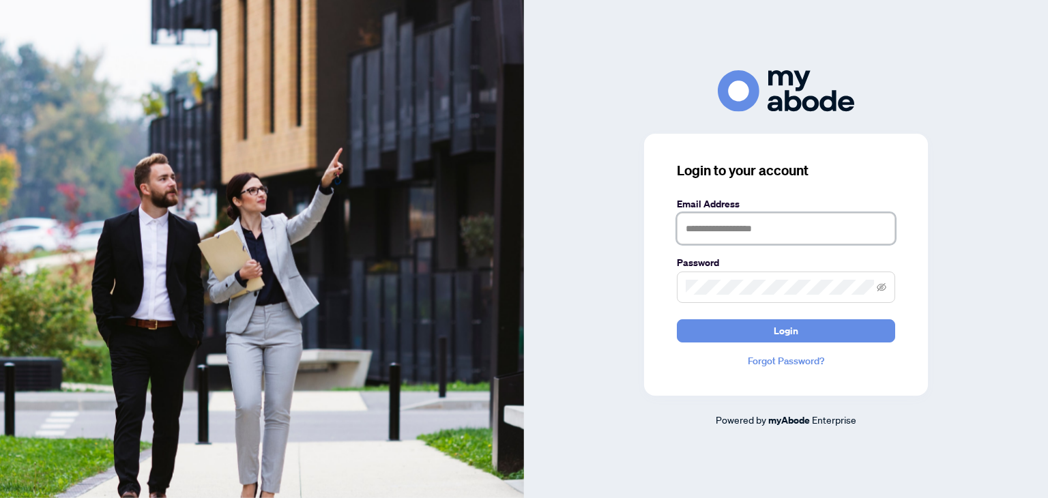
type input "**********"
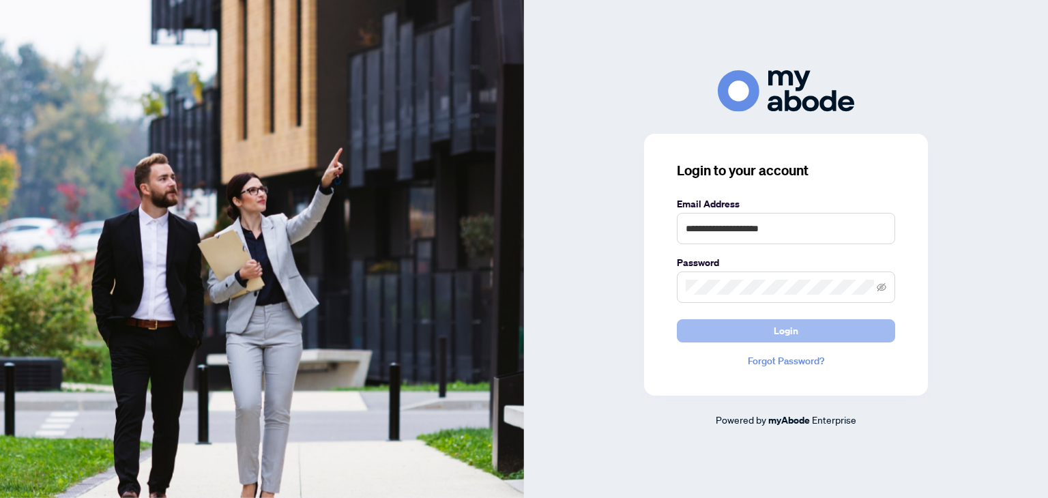
click at [800, 338] on button "Login" at bounding box center [786, 330] width 218 height 23
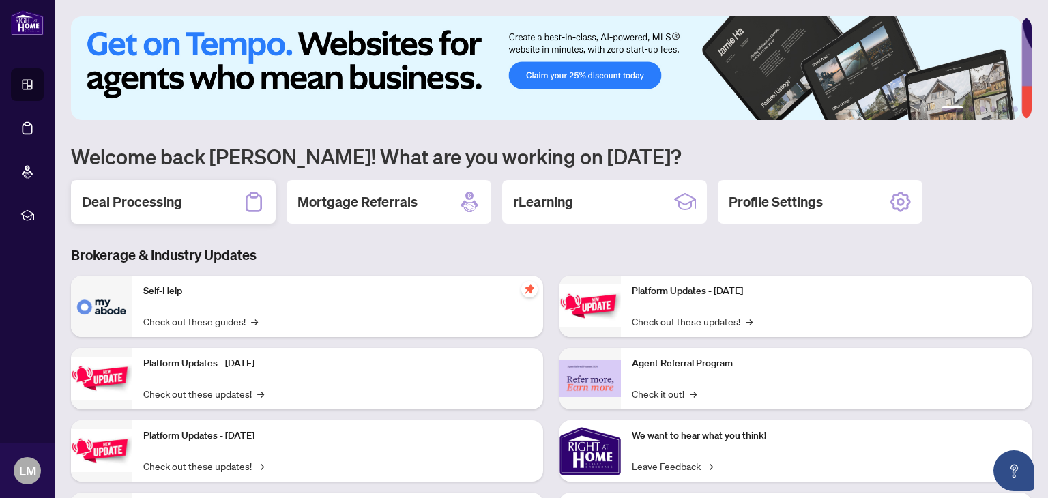
click at [181, 201] on div "Deal Processing" at bounding box center [173, 202] width 205 height 44
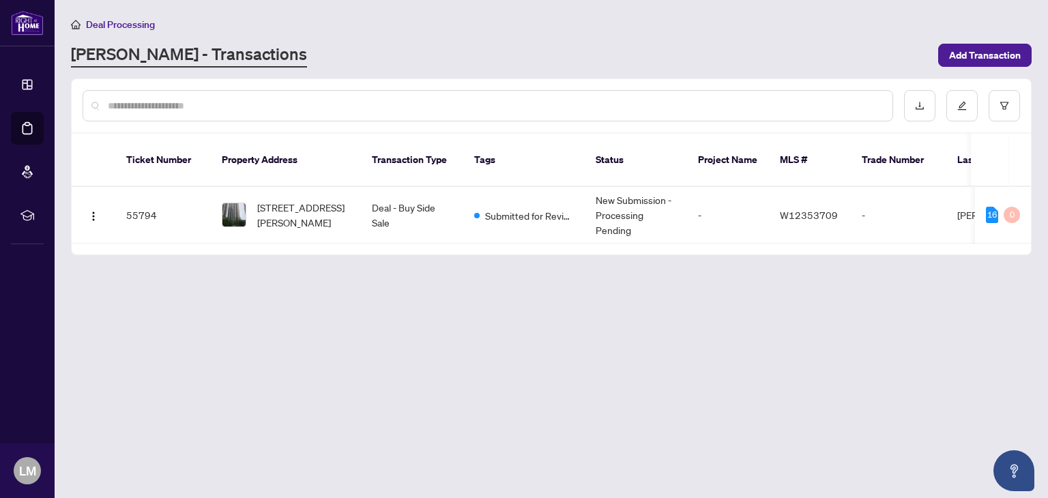
click at [149, 201] on td "55794" at bounding box center [163, 215] width 96 height 57
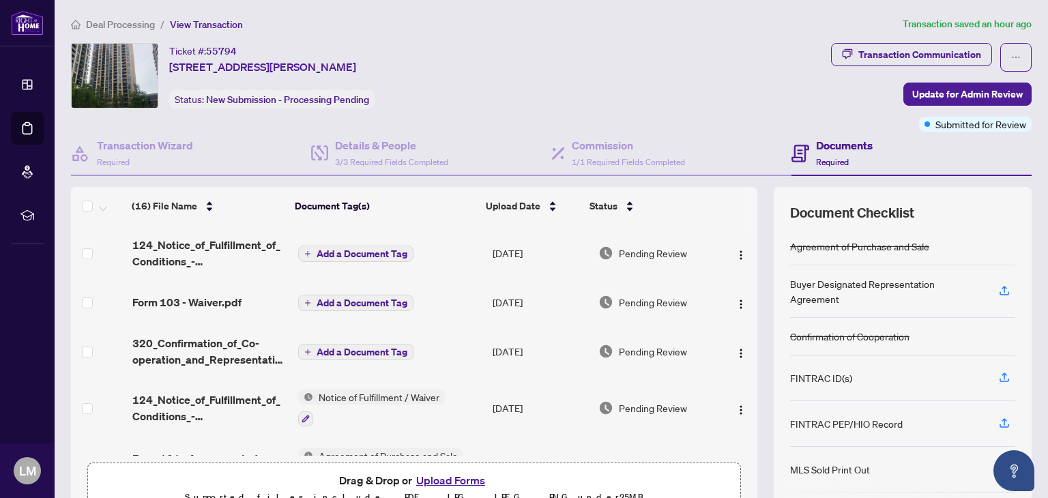
scroll to position [469, 0]
click at [243, 345] on span "320_Confirmation_of_Co-operation_and_Representation_-_Buyer_Seller_-_PropTx-ORE…" at bounding box center [209, 350] width 155 height 33
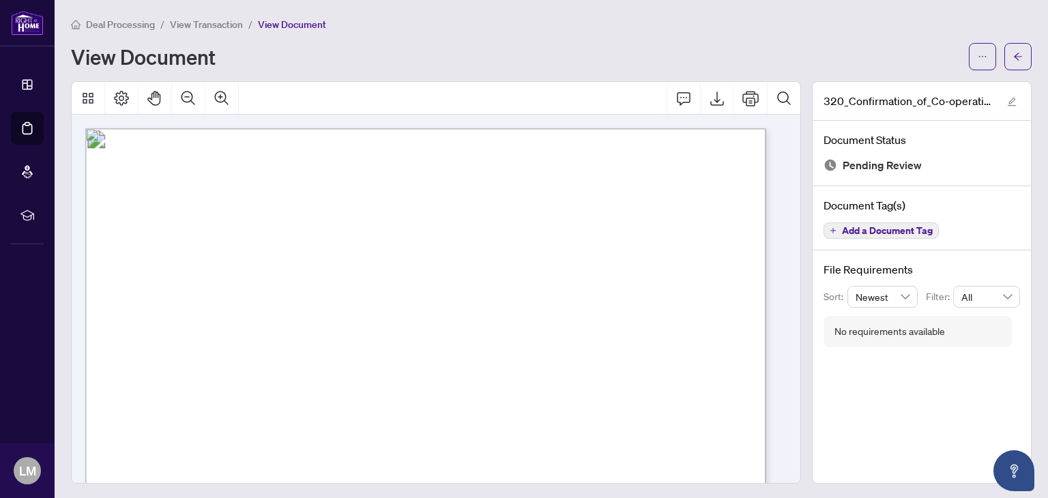
click at [712, 98] on icon "Export" at bounding box center [717, 98] width 16 height 16
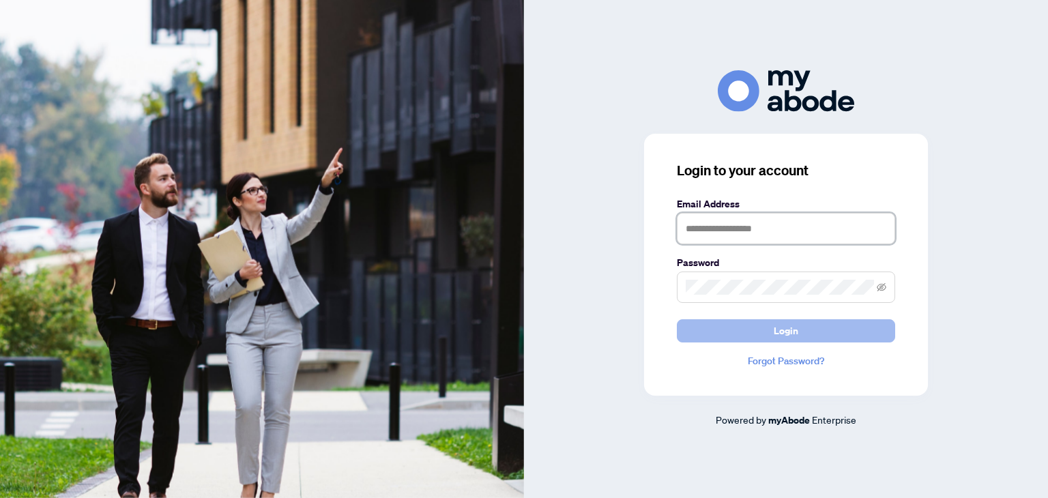
type input "**********"
click at [791, 328] on span "Login" at bounding box center [786, 331] width 25 height 22
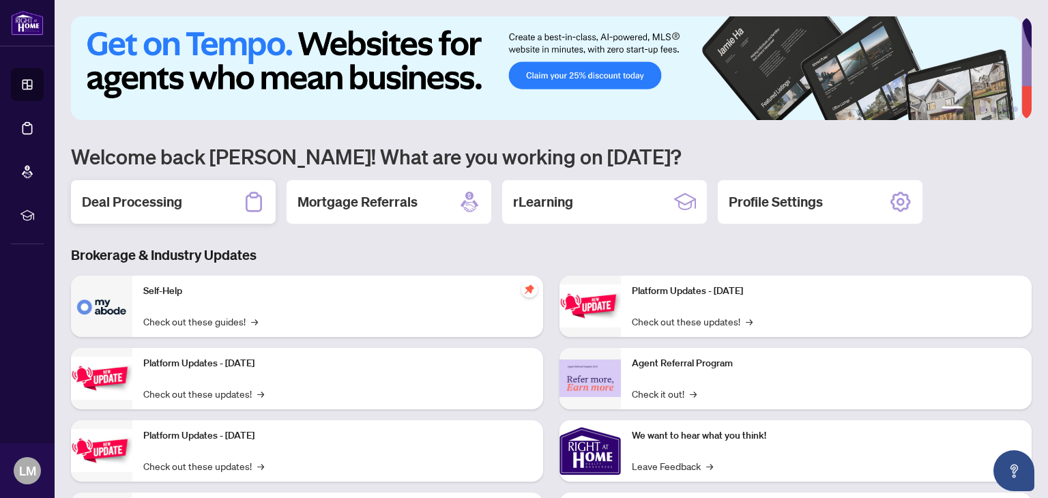
click at [199, 202] on div "Deal Processing" at bounding box center [173, 202] width 205 height 44
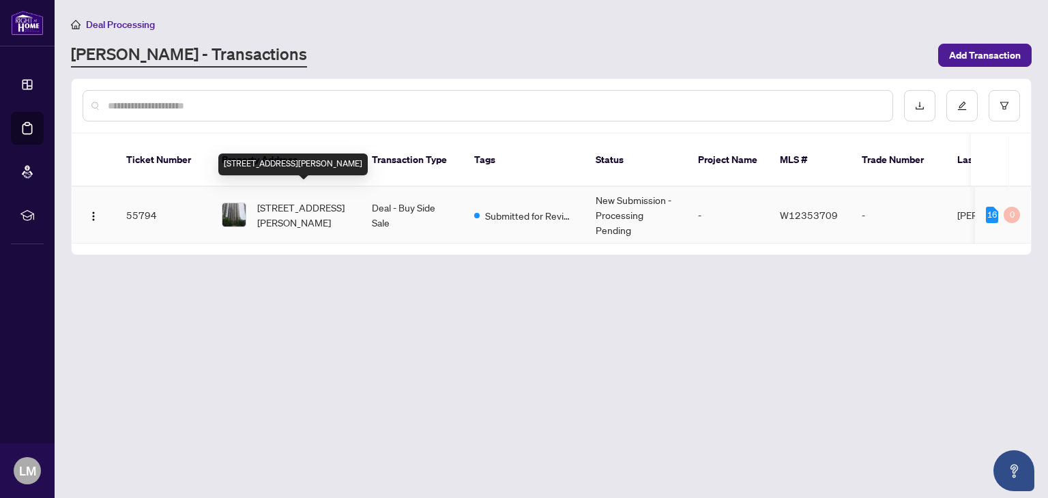
click at [311, 200] on span "[STREET_ADDRESS][PERSON_NAME]" at bounding box center [303, 215] width 93 height 30
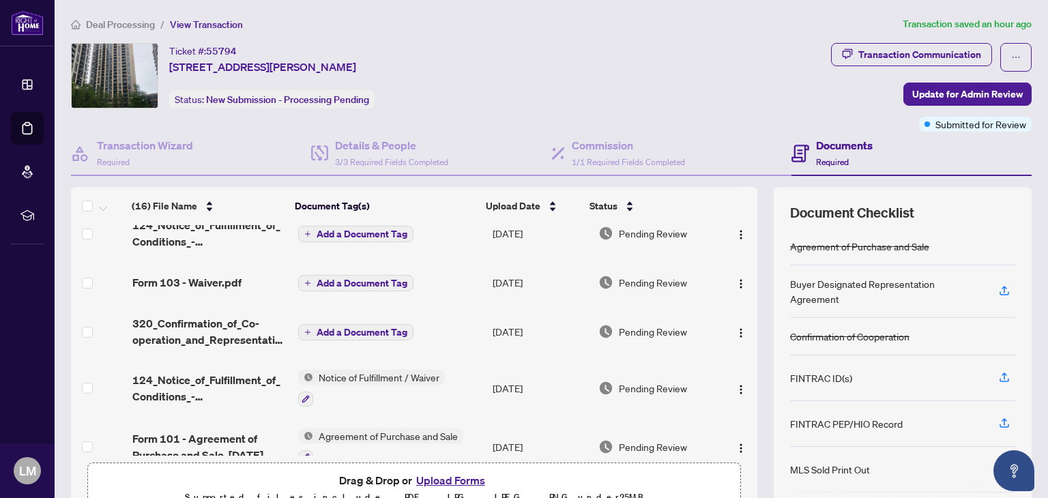
scroll to position [490, 0]
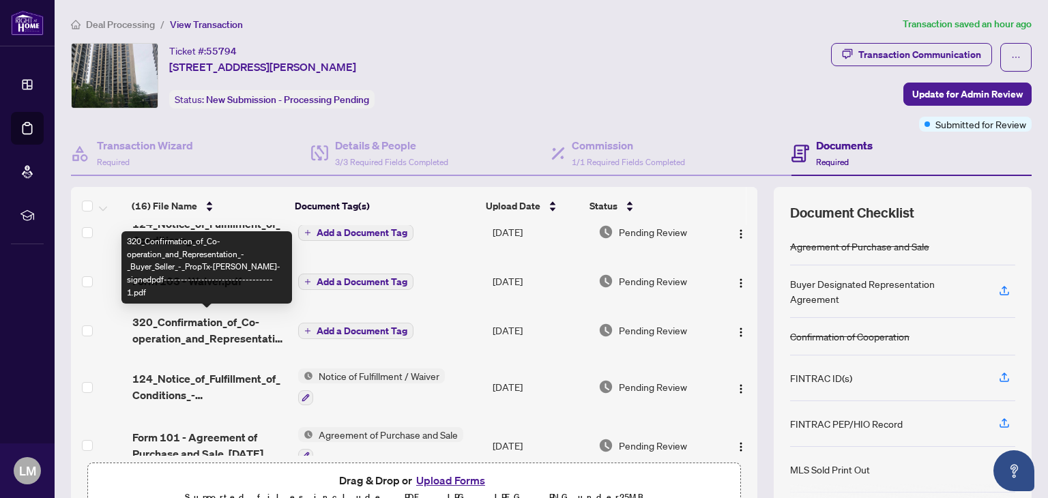
click at [237, 323] on span "320_Confirmation_of_Co-operation_and_Representation_-_Buyer_Seller_-_PropTx-[PE…" at bounding box center [209, 330] width 155 height 33
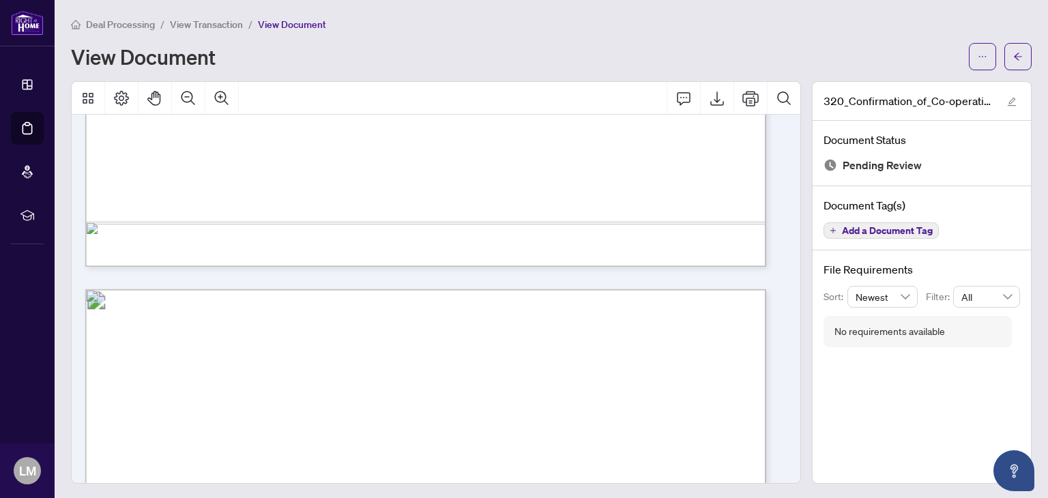
scroll to position [708, 0]
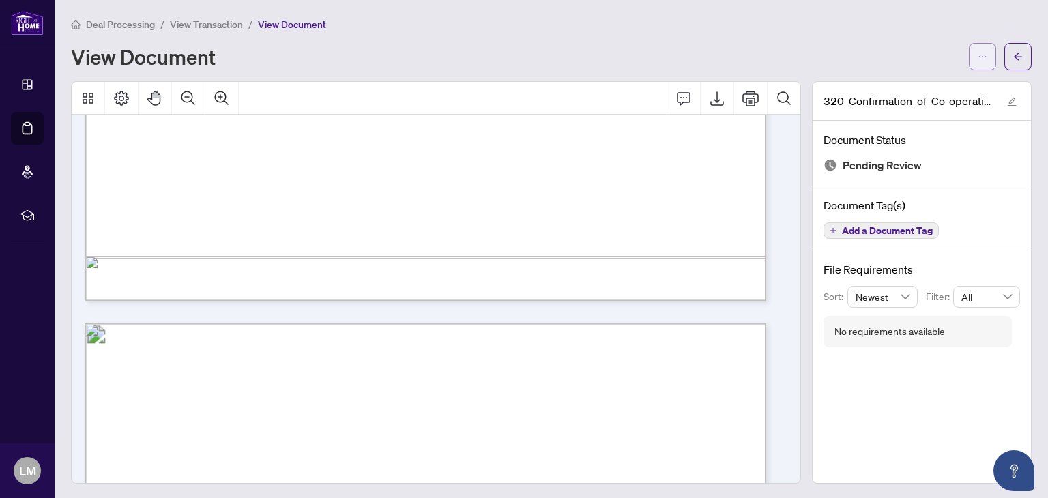
click at [979, 56] on icon "ellipsis" at bounding box center [983, 56] width 8 height 1
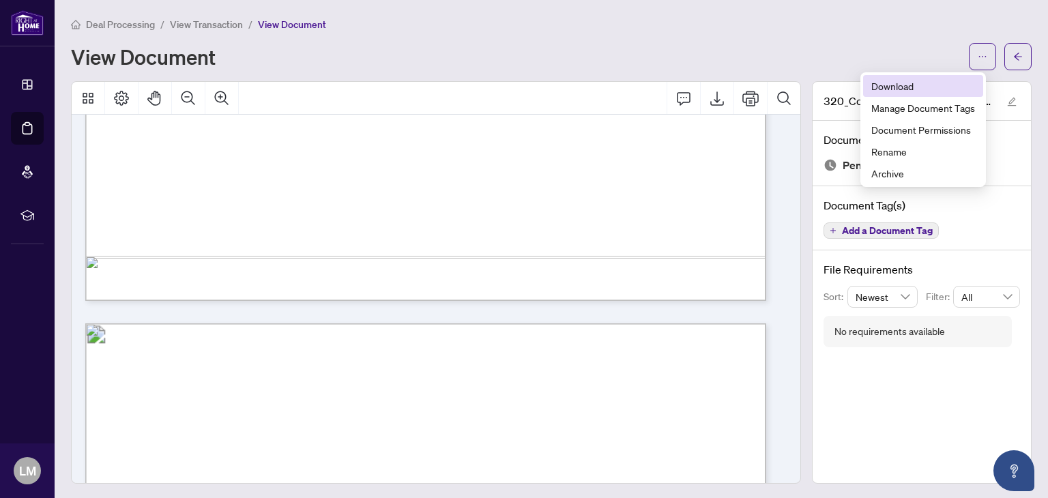
click at [903, 83] on span "Download" at bounding box center [923, 85] width 104 height 15
